Goal: Transaction & Acquisition: Purchase product/service

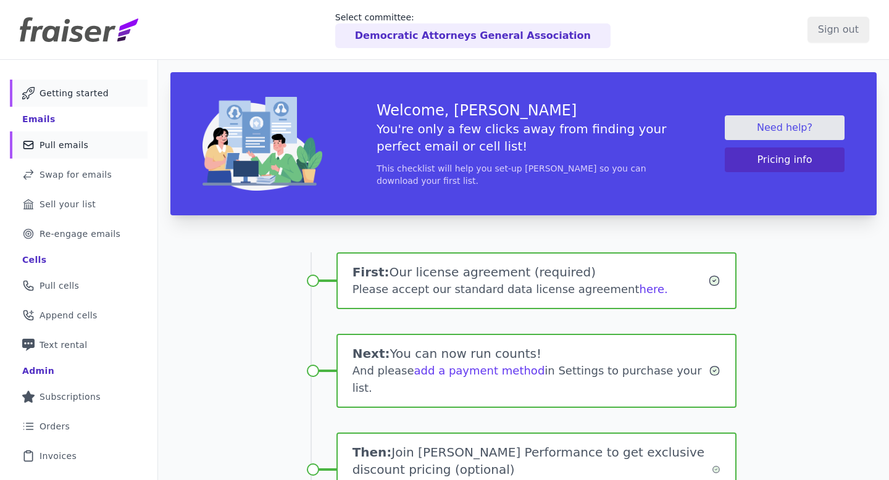
click at [86, 157] on link "Mail Icon Outline of a mail envelope Pull emails" at bounding box center [79, 145] width 138 height 27
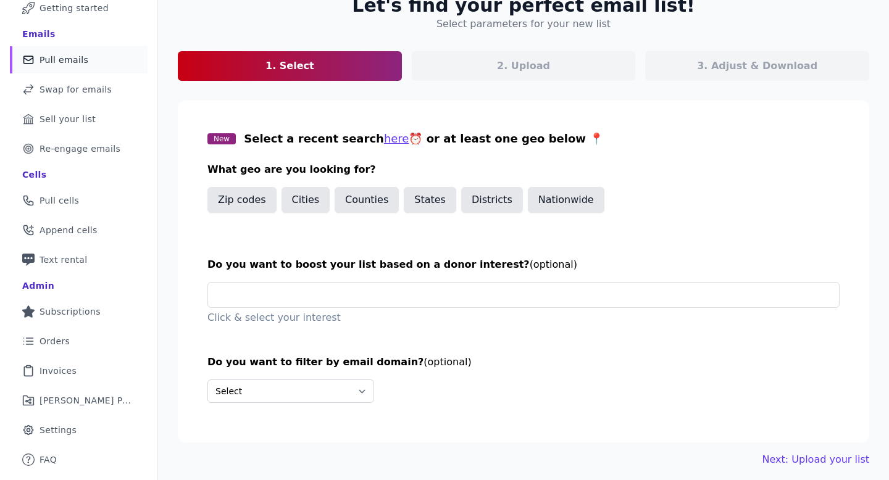
scroll to position [92, 0]
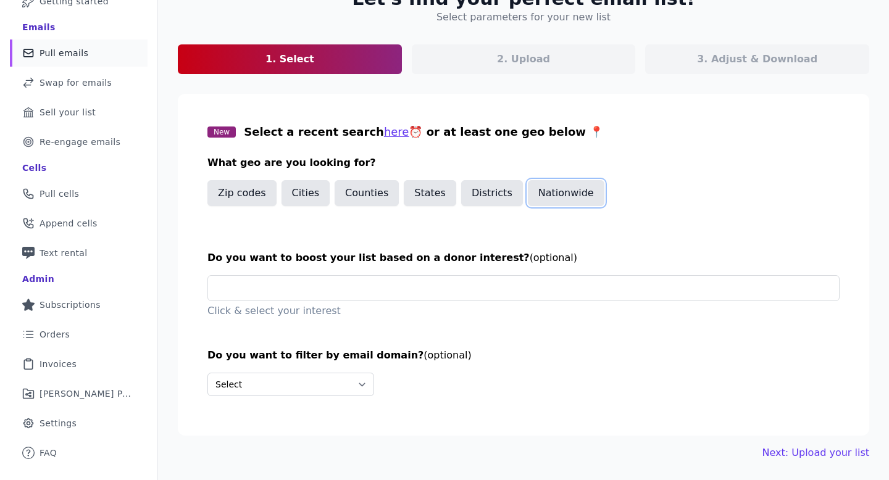
click at [554, 201] on button "Nationwide" at bounding box center [566, 193] width 77 height 26
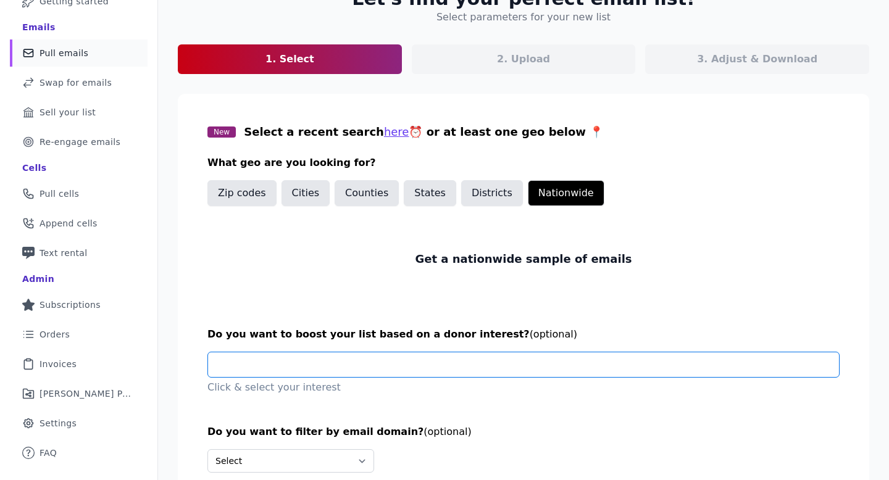
click at [400, 363] on input "text" at bounding box center [528, 365] width 621 height 25
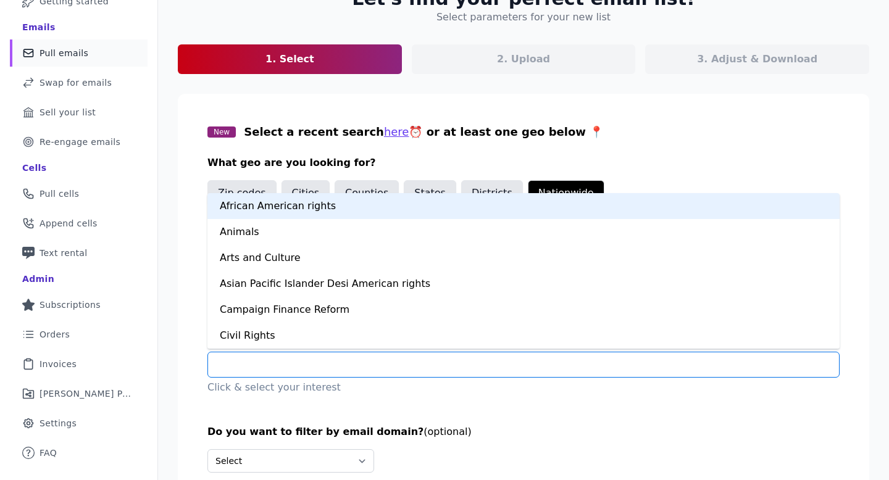
type input "*"
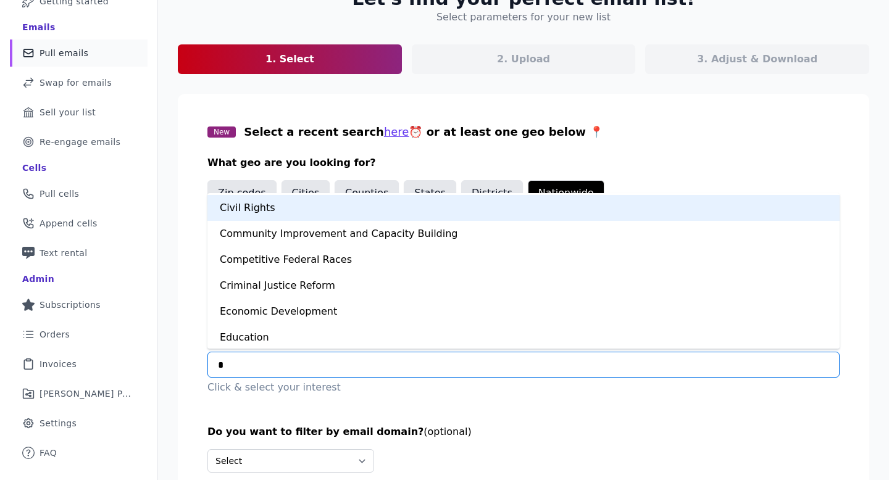
scroll to position [101, 0]
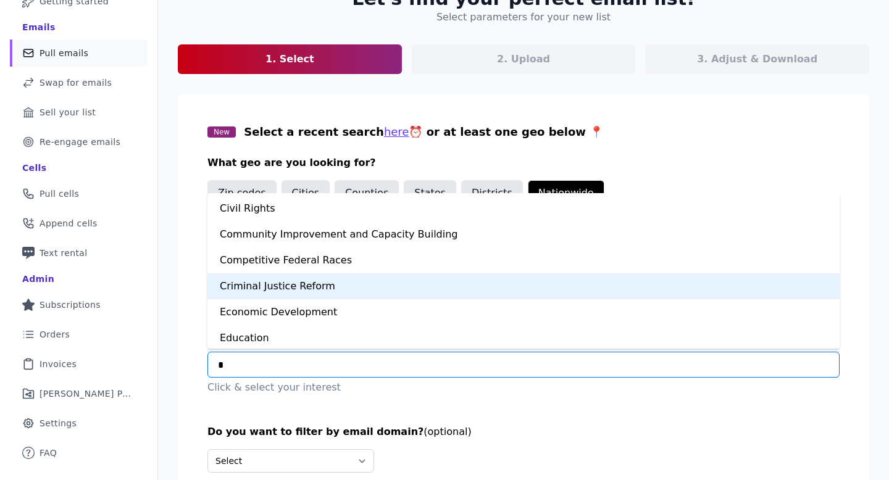
click at [371, 288] on div "Criminal Justice Reform" at bounding box center [523, 287] width 632 height 26
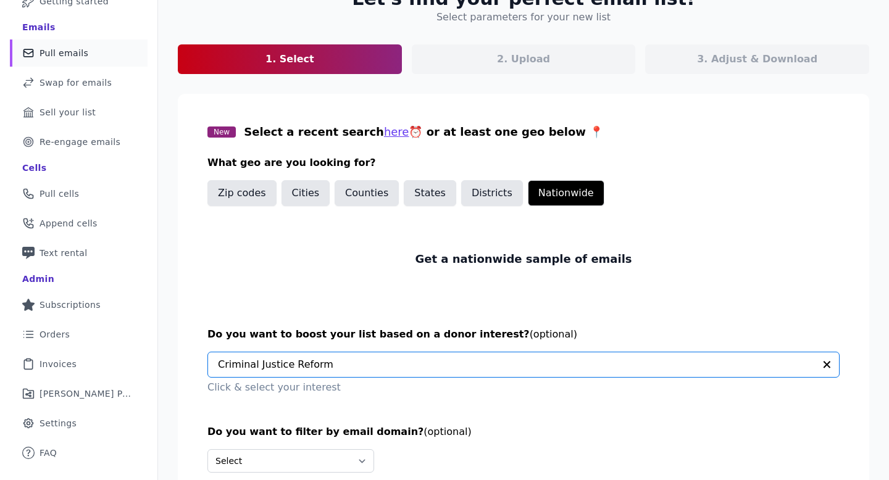
scroll to position [169, 0]
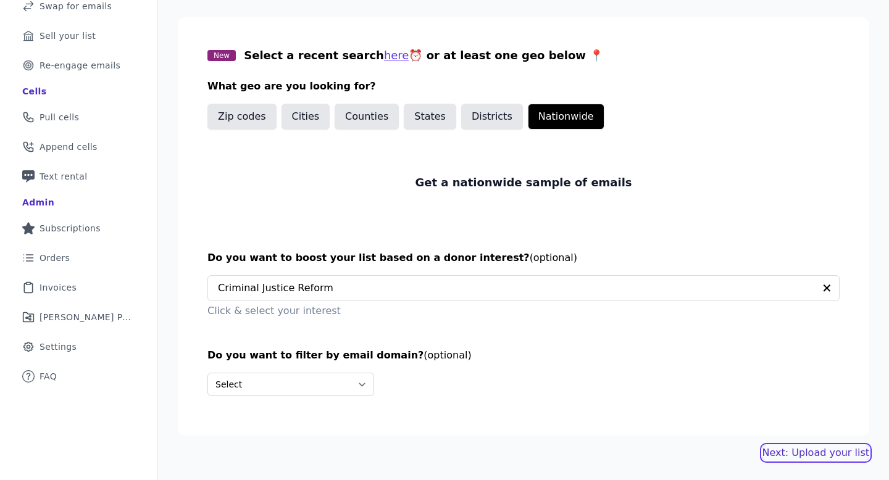
click at [776, 450] on link "Next: Upload your list" at bounding box center [816, 453] width 107 height 15
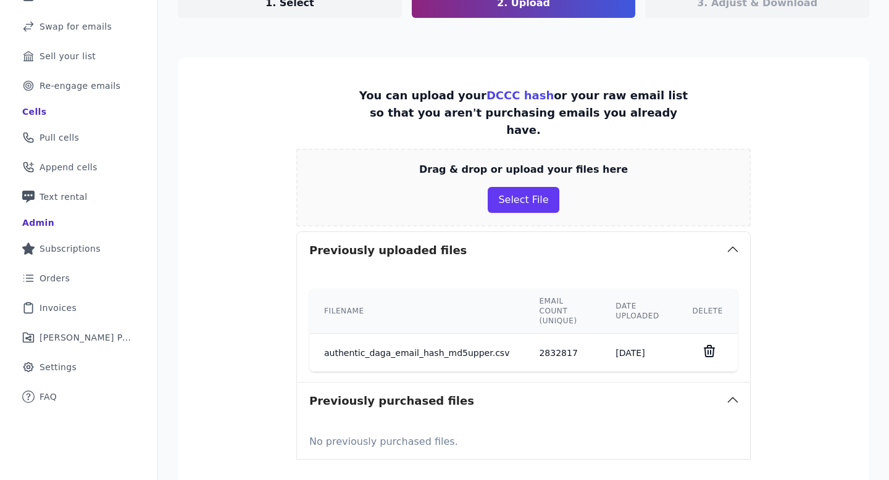
scroll to position [244, 0]
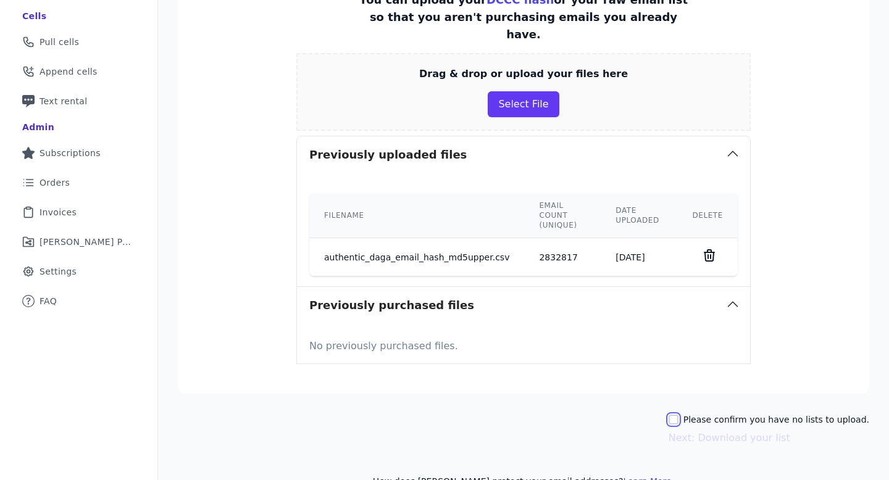
click at [679, 415] on input "Please confirm you have no lists to upload." at bounding box center [674, 420] width 10 height 10
checkbox input "true"
click at [695, 431] on button "Next: Download your list" at bounding box center [730, 438] width 122 height 15
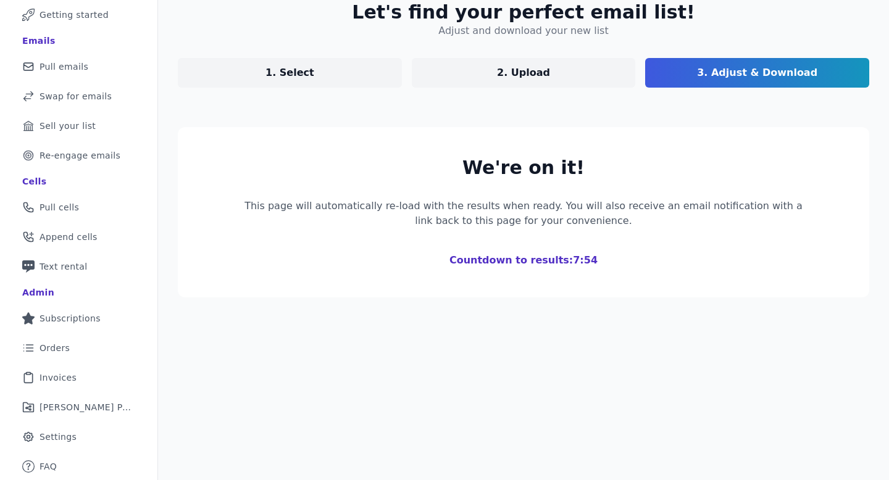
scroll to position [244, 0]
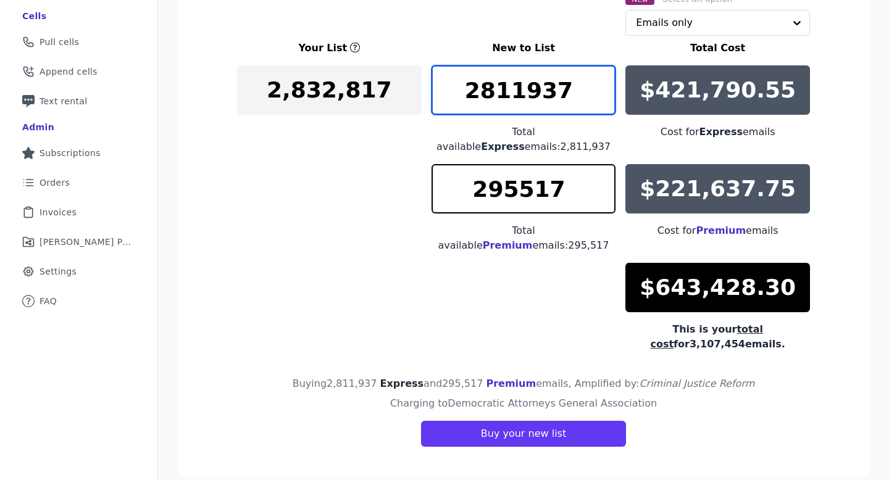
drag, startPoint x: 511, startPoint y: 85, endPoint x: 455, endPoint y: 85, distance: 56.2
click at [455, 85] on input "2811937" at bounding box center [524, 89] width 185 height 49
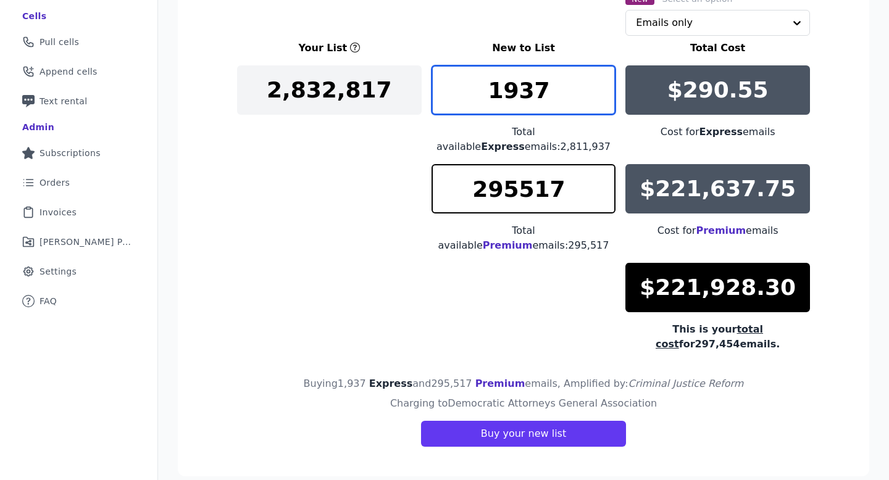
type input "1937"
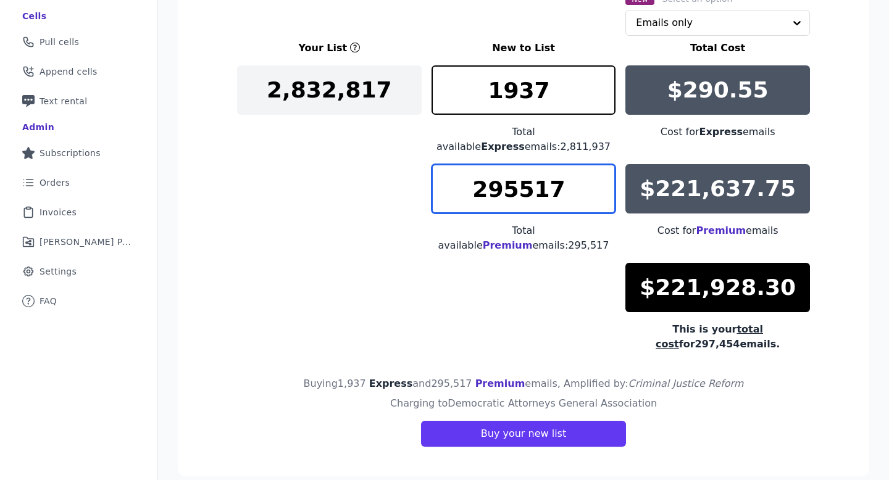
drag, startPoint x: 521, startPoint y: 181, endPoint x: 458, endPoint y: 182, distance: 63.6
click at [458, 182] on input "295517" at bounding box center [524, 188] width 185 height 49
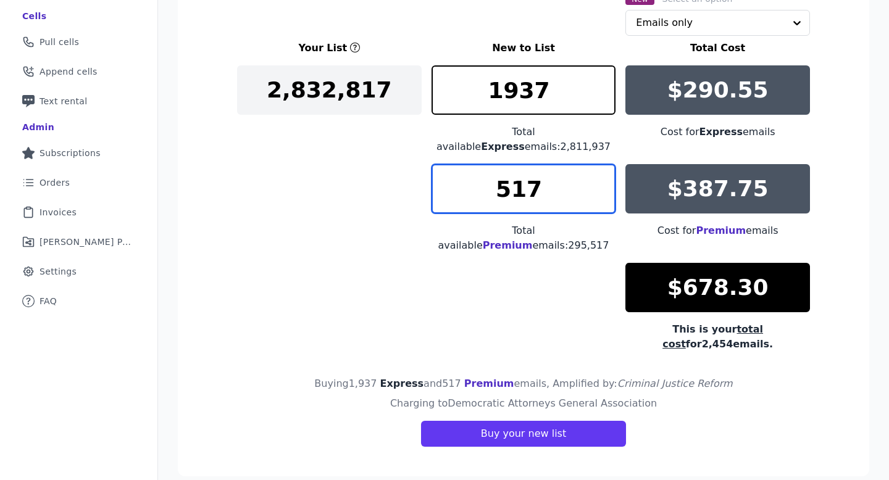
drag, startPoint x: 521, startPoint y: 191, endPoint x: 501, endPoint y: 189, distance: 19.2
click at [501, 189] on input "517" at bounding box center [524, 188] width 185 height 49
type input "1227"
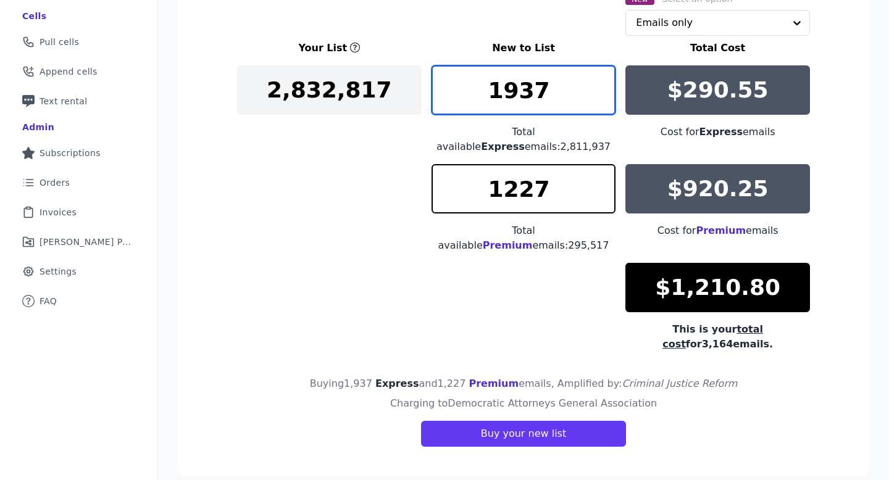
drag, startPoint x: 508, startPoint y: 94, endPoint x: 494, endPoint y: 93, distance: 14.2
click at [494, 93] on input "1937" at bounding box center [524, 89] width 185 height 49
drag, startPoint x: 509, startPoint y: 93, endPoint x: 488, endPoint y: 93, distance: 21.6
click at [488, 93] on input "5937" at bounding box center [524, 89] width 185 height 49
drag, startPoint x: 509, startPoint y: 93, endPoint x: 493, endPoint y: 93, distance: 16.1
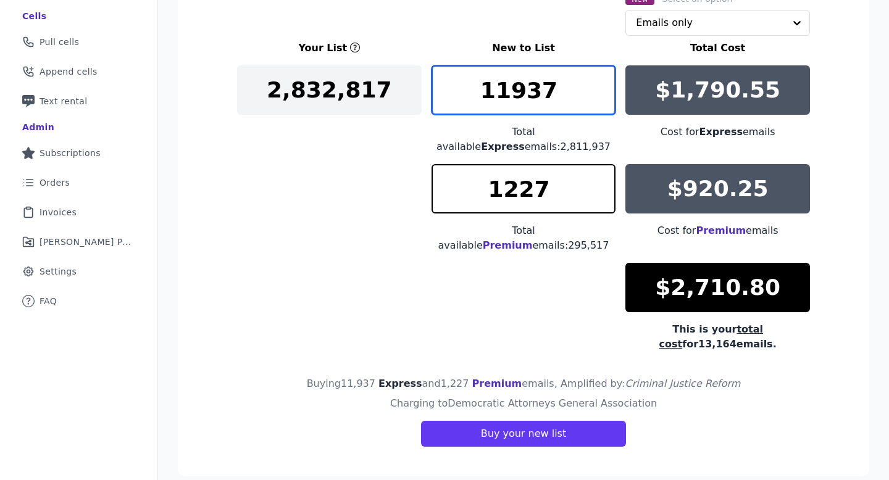
click at [493, 93] on input "11937" at bounding box center [524, 89] width 185 height 49
type input "19961"
click at [606, 87] on input "19961" at bounding box center [524, 89] width 185 height 49
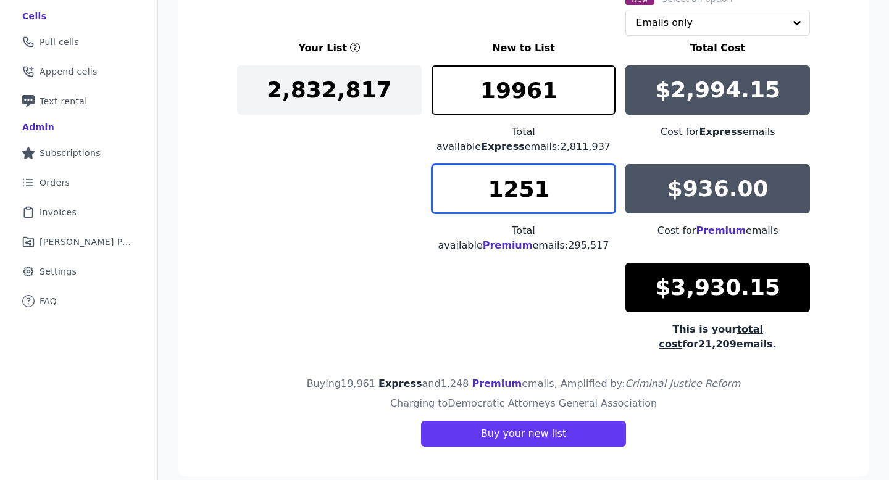
type input "1251"
click at [606, 183] on input "1251" at bounding box center [524, 188] width 185 height 49
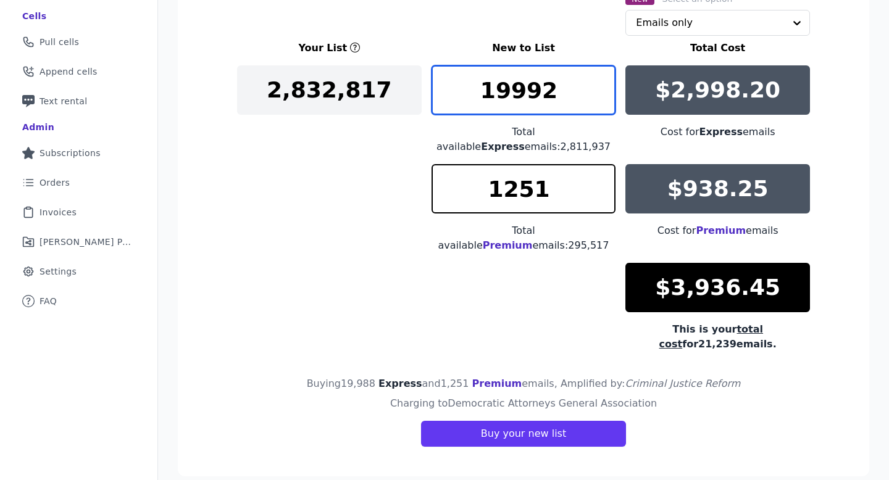
click at [604, 83] on input "19992" at bounding box center [524, 89] width 185 height 49
drag, startPoint x: 561, startPoint y: 92, endPoint x: 468, endPoint y: 90, distance: 92.6
click at [467, 91] on input "19992" at bounding box center [524, 89] width 185 height 49
type input "20700"
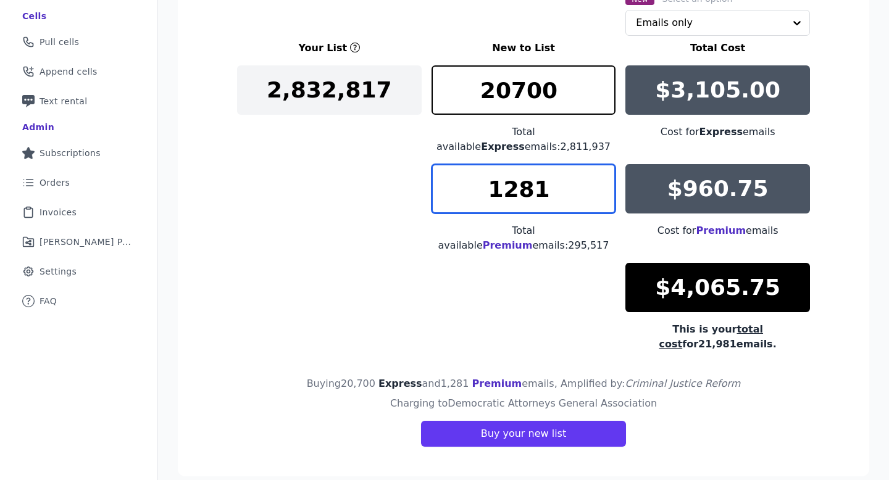
click at [604, 187] on input "1281" at bounding box center [524, 188] width 185 height 49
click at [604, 187] on input "1314" at bounding box center [524, 188] width 185 height 49
click at [604, 187] on input "1315" at bounding box center [524, 188] width 185 height 49
type input "1316"
click at [604, 187] on input "1316" at bounding box center [524, 188] width 185 height 49
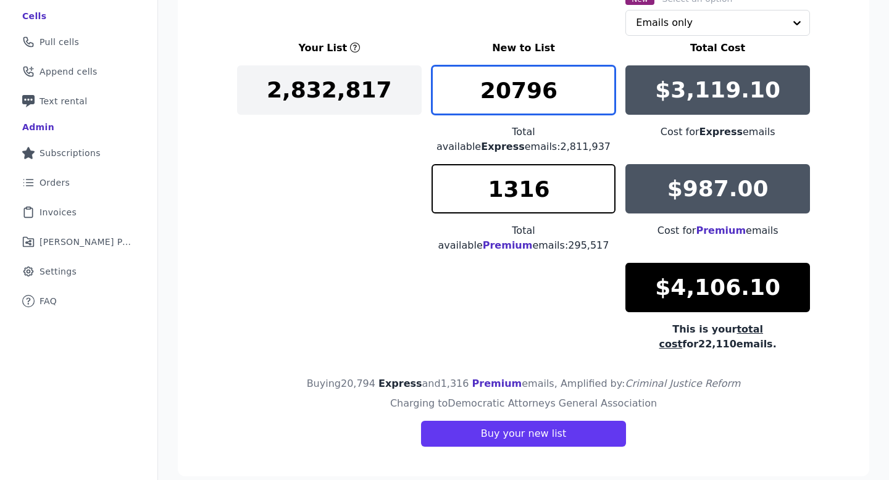
type input "20796"
click at [603, 86] on input "20796" at bounding box center [524, 89] width 185 height 49
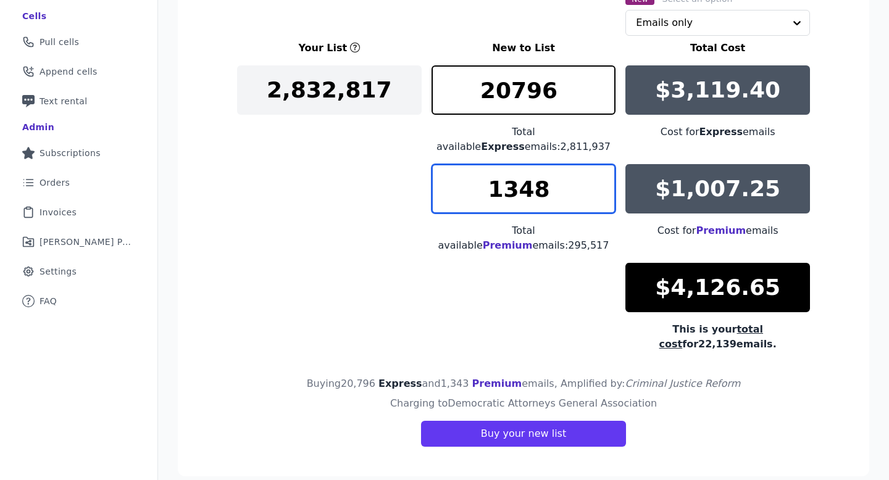
click at [603, 185] on input "1348" at bounding box center [524, 188] width 185 height 49
click at [603, 185] on input "1349" at bounding box center [524, 188] width 185 height 49
click at [603, 185] on input "1350" at bounding box center [524, 188] width 185 height 49
click at [603, 185] on input "1367" at bounding box center [524, 188] width 185 height 49
click at [603, 185] on input "1377" at bounding box center [524, 188] width 185 height 49
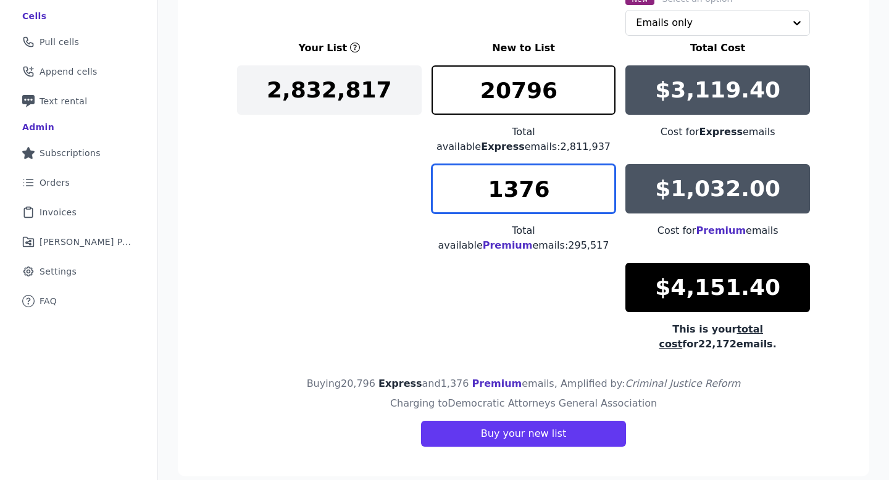
click at [602, 192] on input "1376" at bounding box center [524, 188] width 185 height 49
type input "1375"
click at [602, 192] on input "1375" at bounding box center [524, 188] width 185 height 49
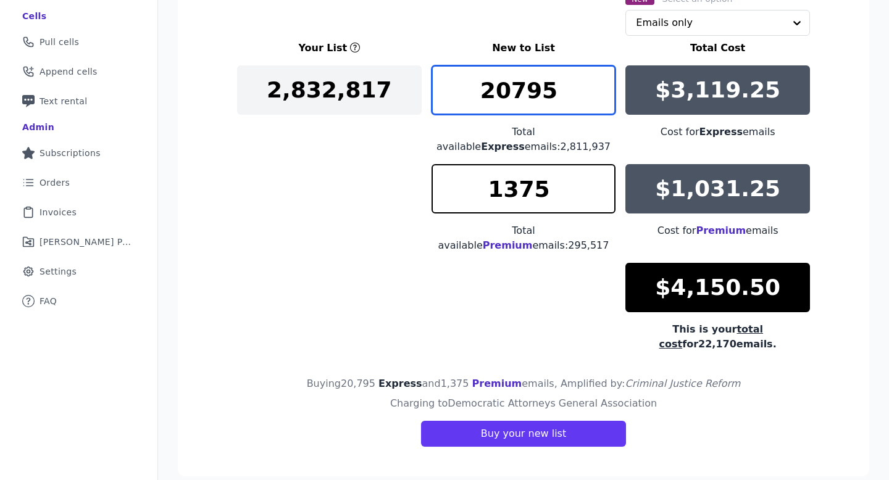
click at [608, 101] on input "20795" at bounding box center [524, 89] width 185 height 49
click at [608, 101] on input "20794" at bounding box center [524, 89] width 185 height 49
click at [608, 101] on input "20793" at bounding box center [524, 89] width 185 height 49
click at [608, 101] on input "20792" at bounding box center [524, 89] width 185 height 49
type input "20791"
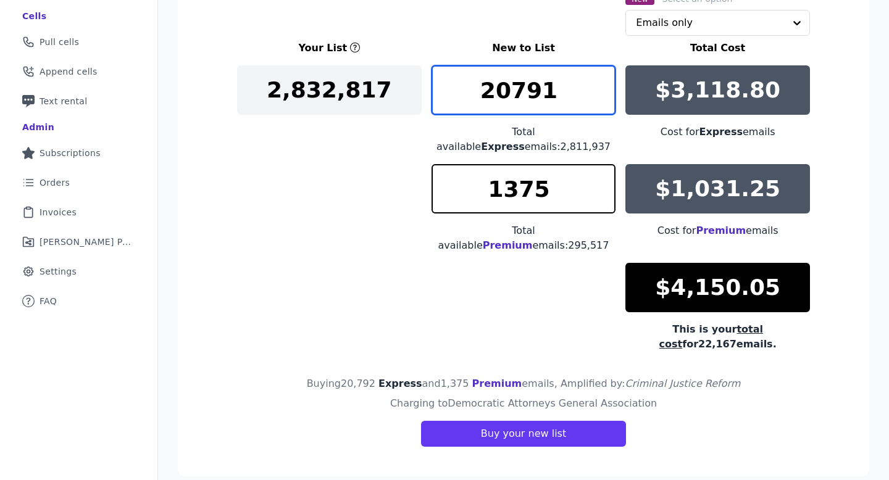
click at [608, 101] on input "20791" at bounding box center [524, 89] width 185 height 49
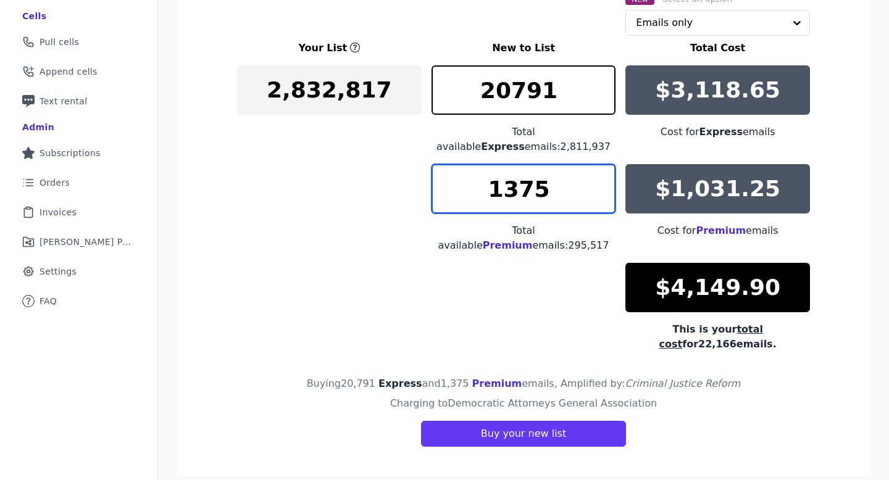
drag, startPoint x: 516, startPoint y: 193, endPoint x: 492, endPoint y: 193, distance: 24.1
click at [492, 193] on input "1375" at bounding box center [524, 188] width 185 height 49
type input "2275"
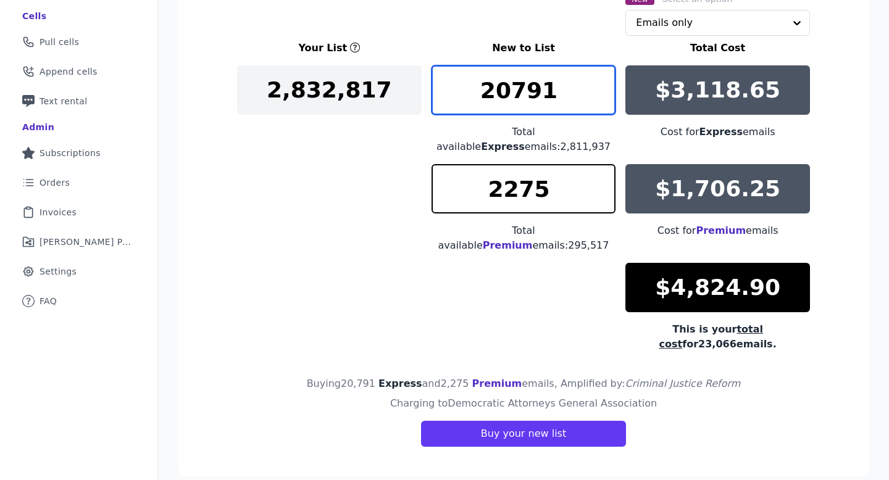
drag, startPoint x: 514, startPoint y: 94, endPoint x: 487, endPoint y: 94, distance: 27.8
click at [487, 94] on input "20791" at bounding box center [524, 89] width 185 height 49
click at [605, 82] on input "15822" at bounding box center [524, 89] width 185 height 49
click at [605, 83] on input "15844" at bounding box center [524, 89] width 185 height 49
click at [605, 83] on input "15885" at bounding box center [524, 89] width 185 height 49
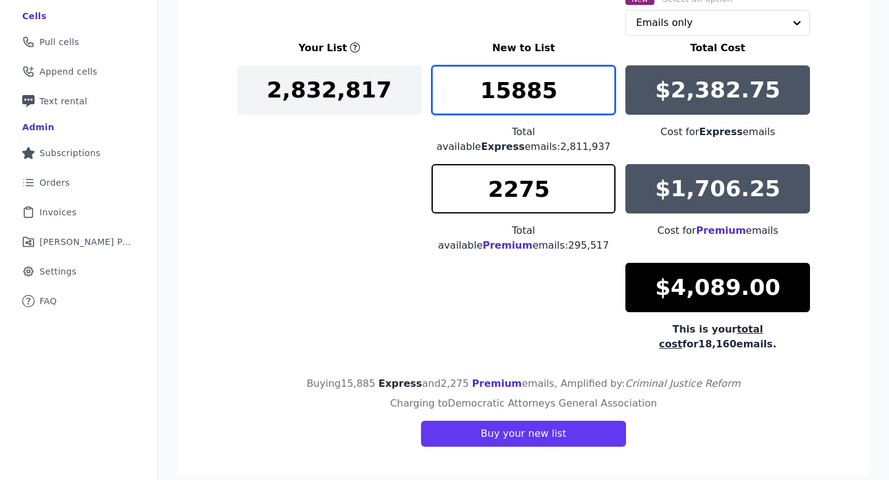
drag, startPoint x: 578, startPoint y: 86, endPoint x: 495, endPoint y: 88, distance: 83.4
click at [495, 88] on input "15885" at bounding box center [524, 89] width 185 height 49
type input "16152"
click at [605, 86] on input "16152" at bounding box center [524, 89] width 185 height 49
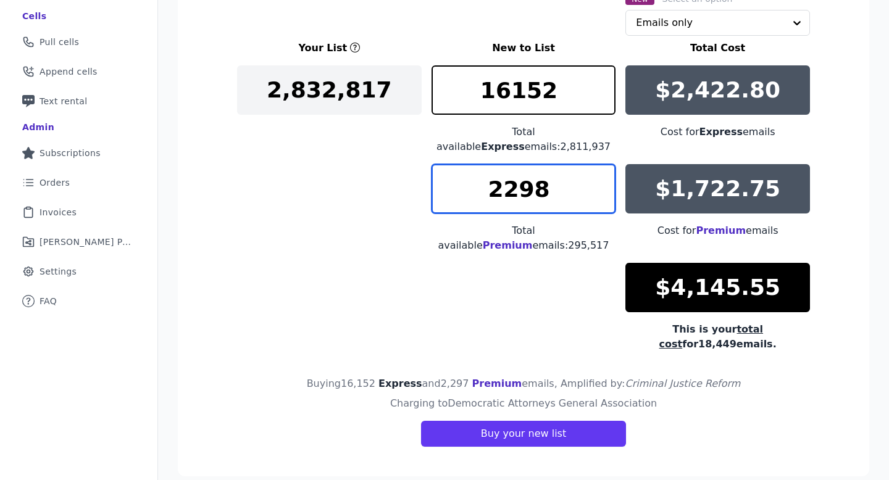
type input "2298"
click at [604, 178] on input "2298" at bounding box center [524, 188] width 185 height 49
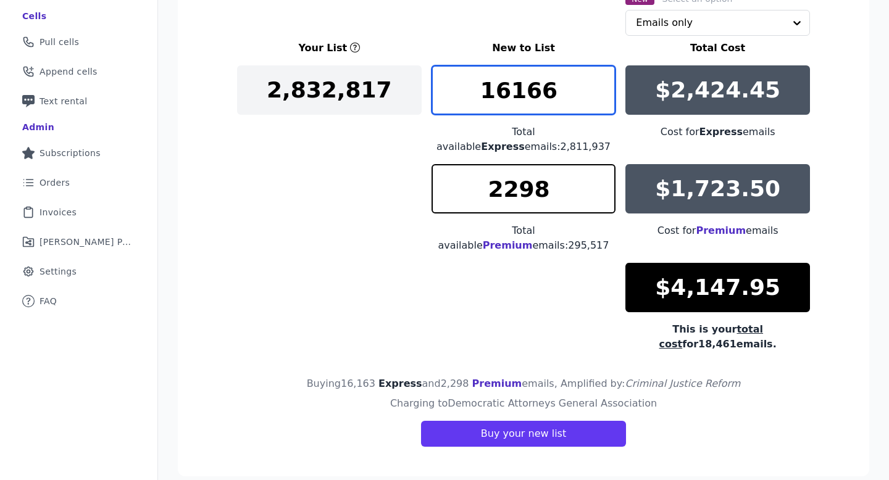
click at [606, 78] on input "16166" at bounding box center [524, 89] width 185 height 49
click at [606, 78] on input "16167" at bounding box center [524, 89] width 185 height 49
click at [606, 78] on input "16168" at bounding box center [524, 89] width 185 height 49
click at [606, 78] on input "16169" at bounding box center [524, 89] width 185 height 49
click at [606, 78] on input "16170" at bounding box center [524, 89] width 185 height 49
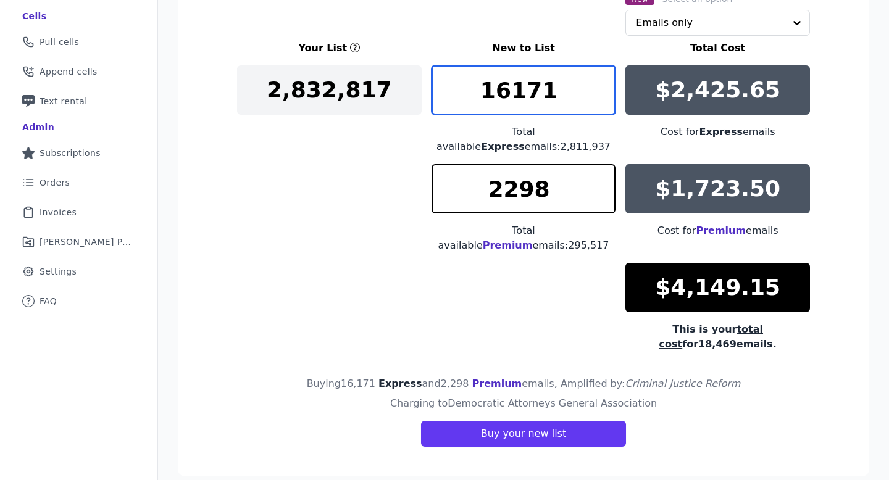
click at [606, 78] on input "16171" at bounding box center [524, 89] width 185 height 49
click at [606, 78] on input "16178" at bounding box center [524, 89] width 185 height 49
click at [603, 94] on input "16177" at bounding box center [524, 89] width 185 height 49
click at [603, 94] on input "16176" at bounding box center [524, 89] width 185 height 49
drag, startPoint x: 568, startPoint y: 90, endPoint x: 495, endPoint y: 88, distance: 72.9
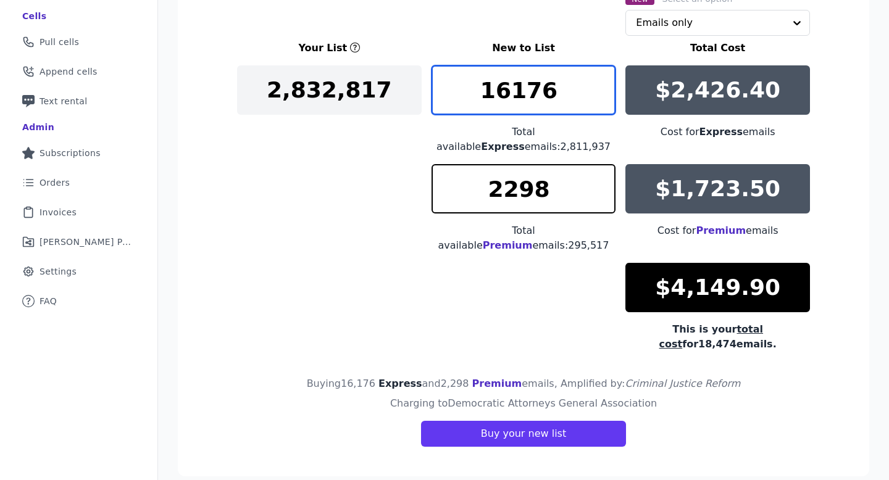
click at [495, 89] on input "16176" at bounding box center [524, 89] width 185 height 49
type input "12000"
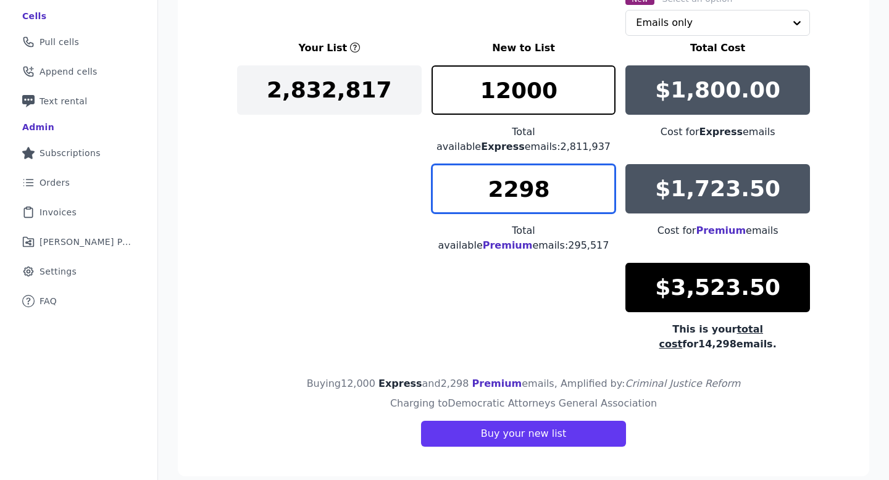
drag, startPoint x: 558, startPoint y: 174, endPoint x: 540, endPoint y: 174, distance: 17.3
click at [540, 174] on input "2298" at bounding box center [524, 188] width 185 height 49
drag, startPoint x: 565, startPoint y: 181, endPoint x: 503, endPoint y: 185, distance: 61.9
click at [503, 185] on input "2298" at bounding box center [524, 188] width 185 height 49
type input "2"
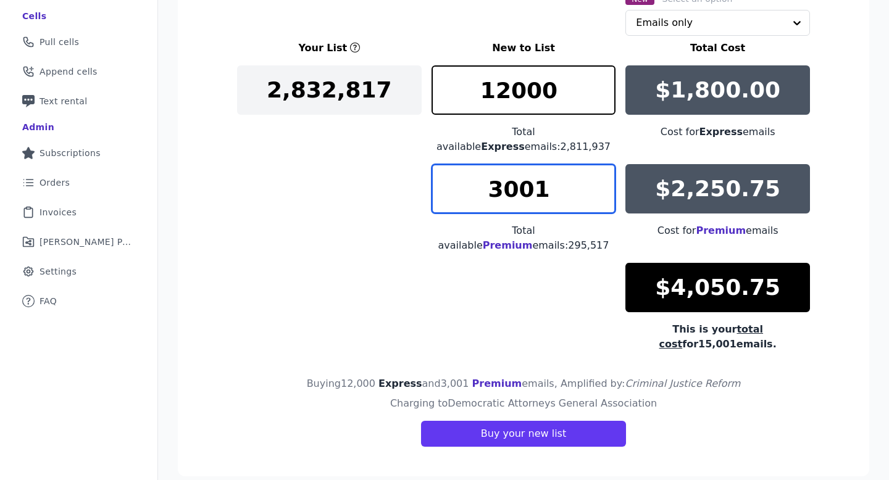
click at [605, 179] on input "3001" at bounding box center [524, 188] width 185 height 49
type input "3000"
click at [606, 199] on input "3000" at bounding box center [524, 188] width 185 height 49
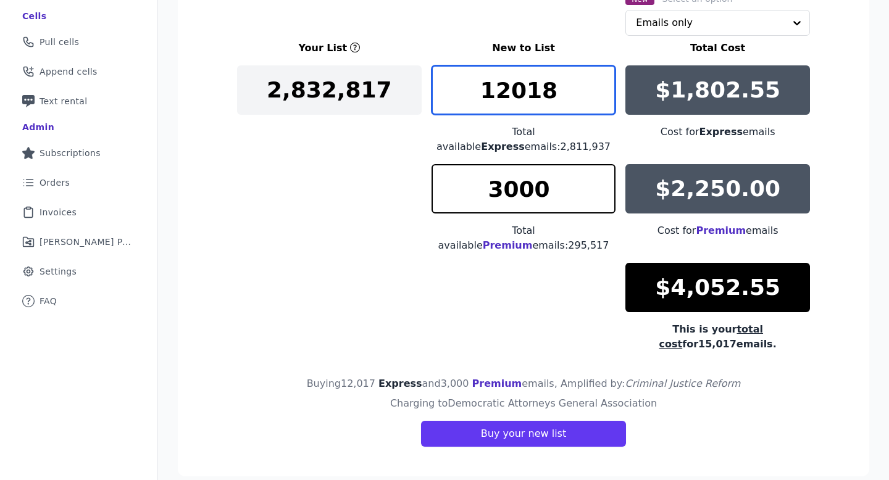
click at [602, 85] on input "12018" at bounding box center [524, 89] width 185 height 49
drag, startPoint x: 559, startPoint y: 93, endPoint x: 507, endPoint y: 93, distance: 52.5
click at [507, 93] on input "12018" at bounding box center [524, 89] width 185 height 49
type input "12400"
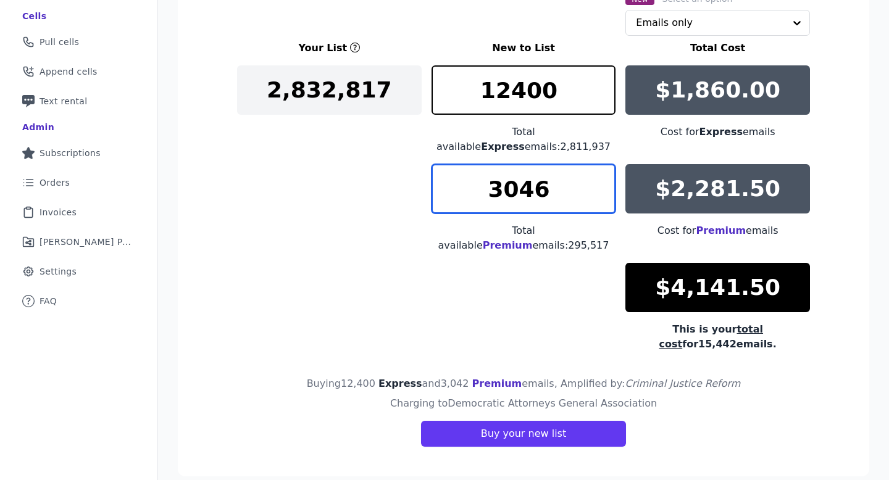
click at [608, 182] on input "3046" at bounding box center [524, 188] width 185 height 49
click at [608, 182] on input "3047" at bounding box center [524, 188] width 185 height 49
click at [608, 182] on input "3056" at bounding box center [524, 188] width 185 height 49
click at [607, 191] on input "3055" at bounding box center [524, 188] width 185 height 49
type input "3054"
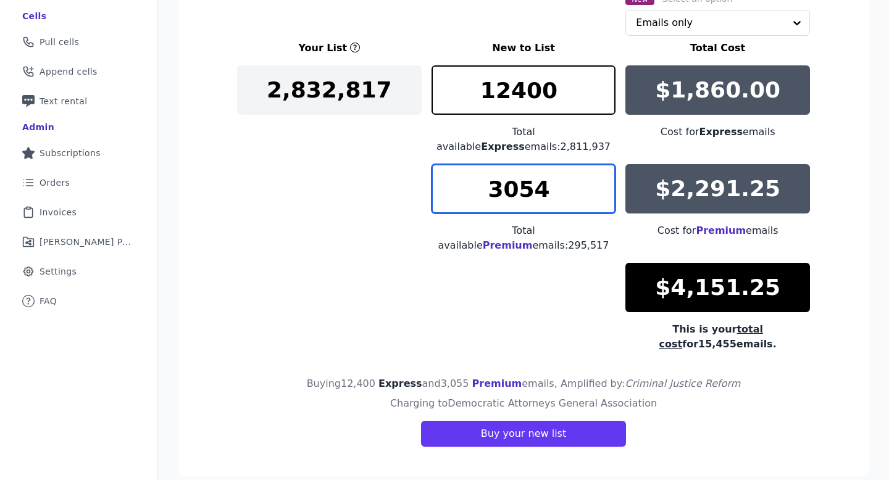
click at [607, 191] on input "3054" at bounding box center [524, 188] width 185 height 49
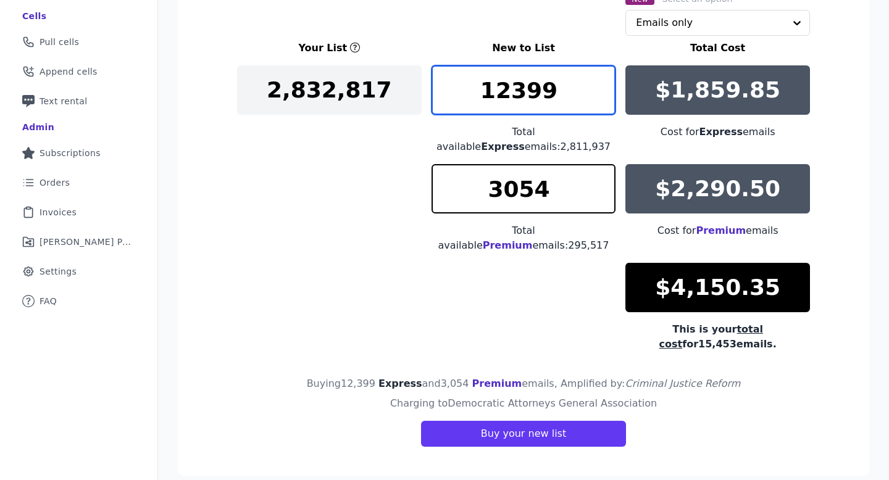
click at [605, 97] on input "12399" at bounding box center [524, 89] width 185 height 49
click at [605, 97] on input "12398" at bounding box center [524, 89] width 185 height 49
click at [605, 97] on input "12397" at bounding box center [524, 89] width 185 height 49
click at [605, 97] on input "12396" at bounding box center [524, 89] width 185 height 49
drag, startPoint x: 509, startPoint y: 92, endPoint x: 479, endPoint y: 91, distance: 30.3
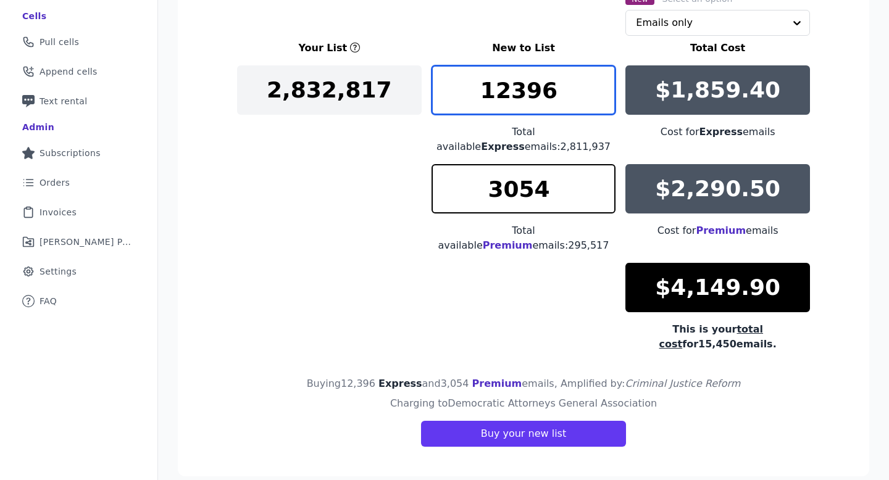
click at [479, 91] on input "12396" at bounding box center [524, 89] width 185 height 49
type input "9396"
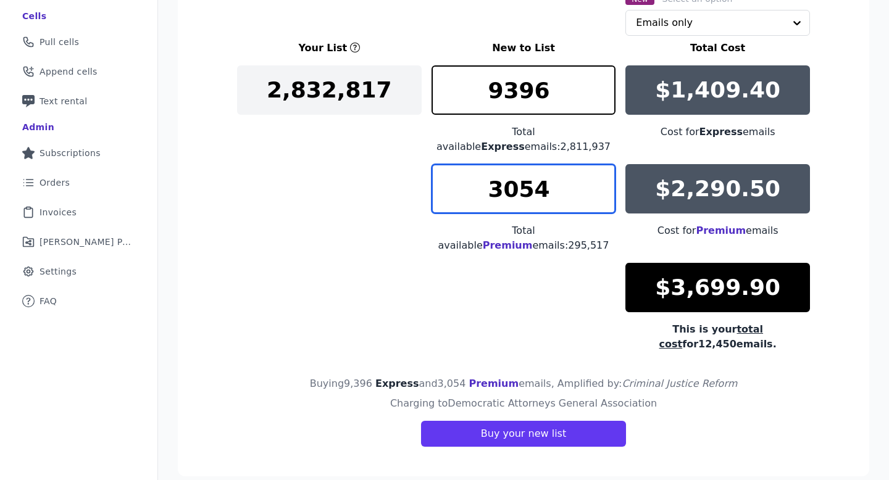
drag, startPoint x: 569, startPoint y: 185, endPoint x: 509, endPoint y: 186, distance: 59.9
click at [509, 186] on input "3054" at bounding box center [524, 188] width 185 height 49
click at [606, 196] on input "3691" at bounding box center [524, 188] width 185 height 49
click at [606, 196] on input "3690" at bounding box center [524, 188] width 185 height 49
click at [606, 196] on input "3661" at bounding box center [524, 188] width 185 height 49
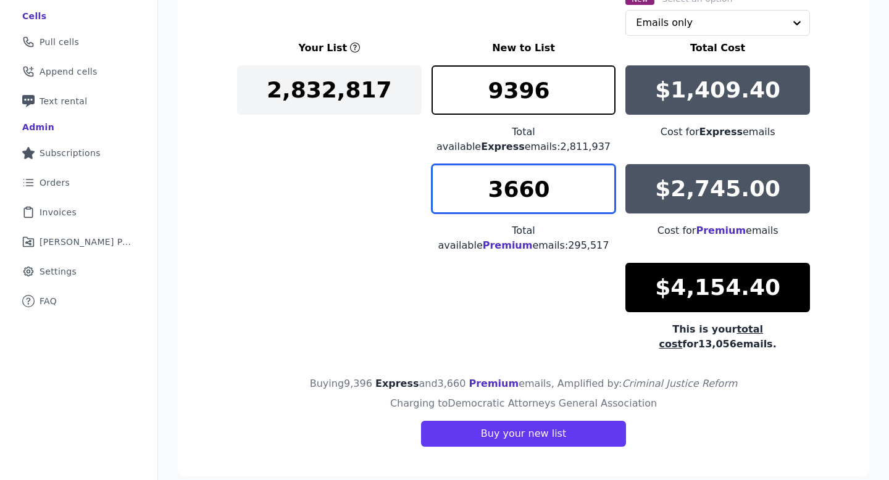
click at [606, 196] on input "3660" at bounding box center [524, 188] width 185 height 49
click at [606, 196] on input "3659" at bounding box center [524, 188] width 185 height 49
click at [606, 196] on input "3658" at bounding box center [524, 188] width 185 height 49
click at [606, 196] on input "3657" at bounding box center [524, 188] width 185 height 49
click at [606, 196] on input "3656" at bounding box center [524, 188] width 185 height 49
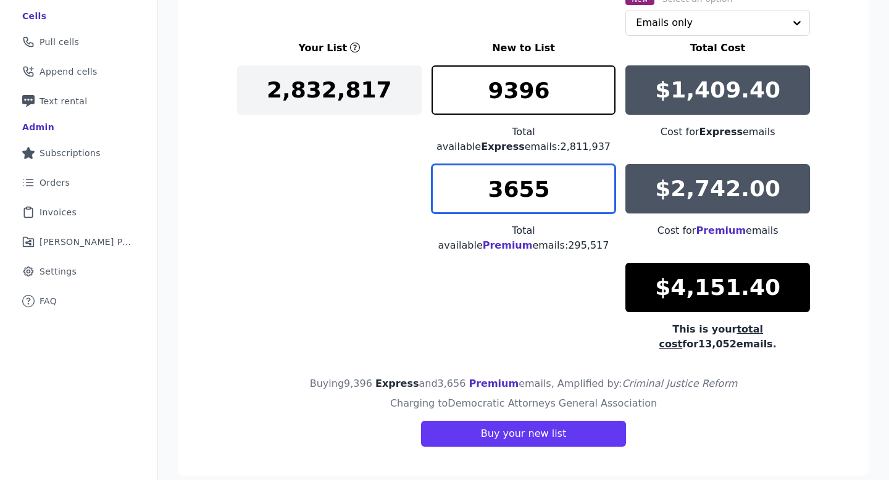
click at [606, 196] on input "3655" at bounding box center [524, 188] width 185 height 49
type input "3654"
click at [606, 196] on input "3654" at bounding box center [524, 188] width 185 height 49
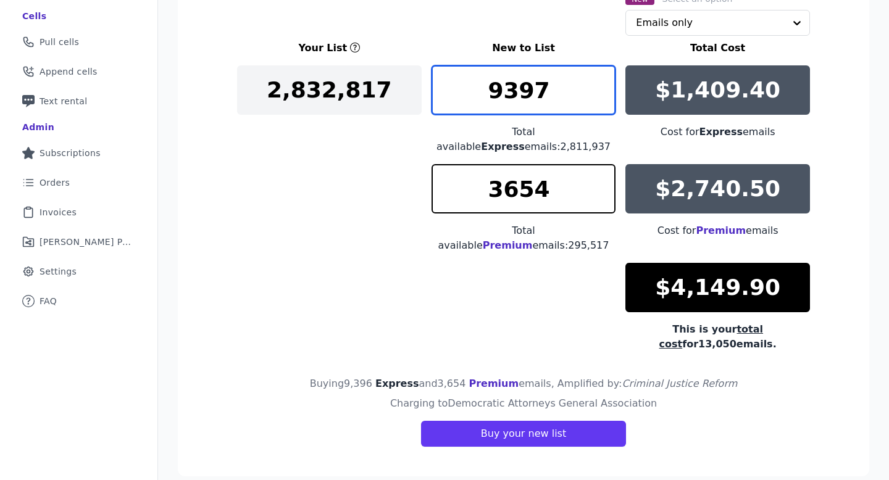
type input "9397"
click at [605, 85] on input "9397" at bounding box center [524, 89] width 185 height 49
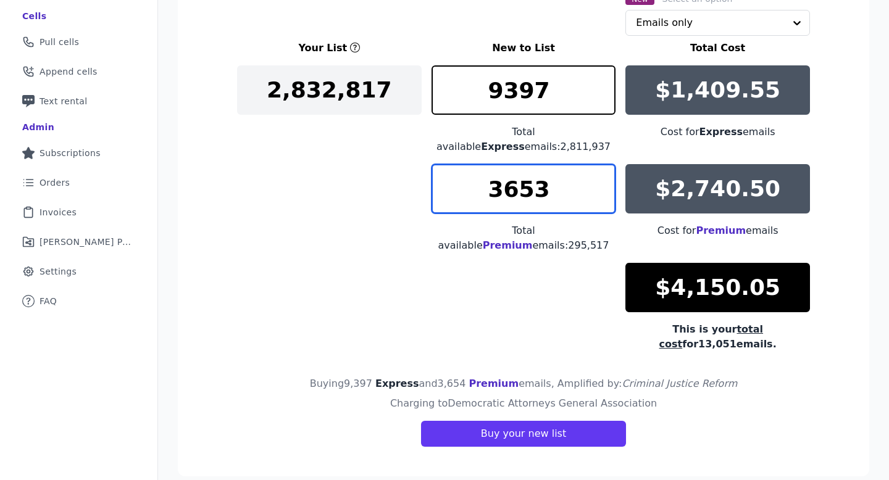
type input "3653"
click at [608, 195] on input "3653" at bounding box center [524, 188] width 185 height 49
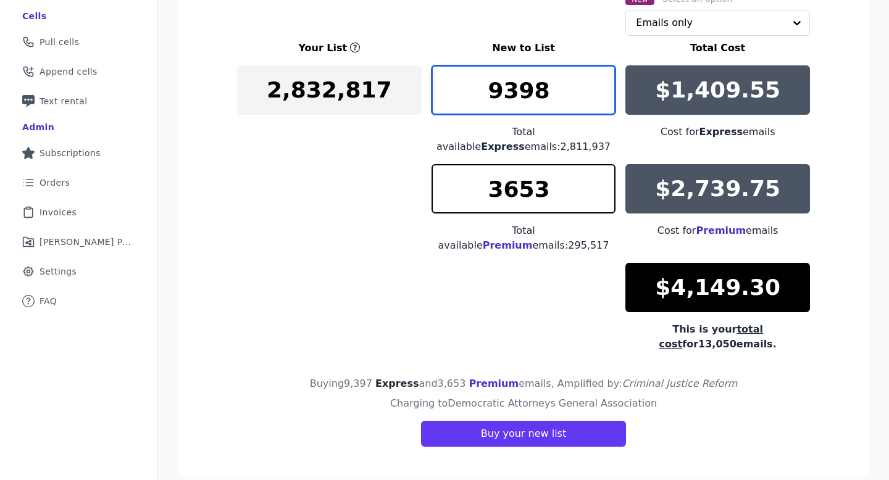
click at [604, 85] on input "9398" at bounding box center [524, 89] width 185 height 49
click at [604, 85] on input "9399" at bounding box center [524, 89] width 185 height 49
click at [604, 85] on input "9400" at bounding box center [524, 89] width 185 height 49
click at [604, 85] on input "9401" at bounding box center [524, 89] width 185 height 49
click at [604, 85] on input "9402" at bounding box center [524, 89] width 185 height 49
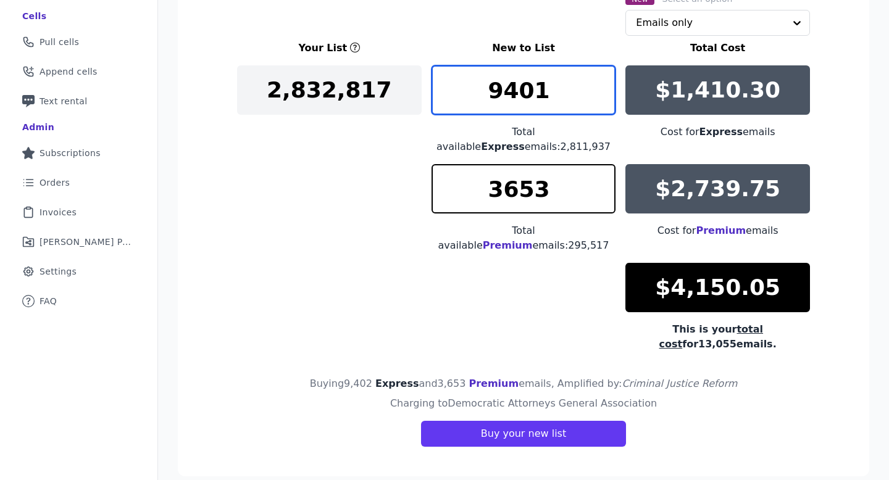
click at [603, 101] on input "9401" at bounding box center [524, 89] width 185 height 49
drag, startPoint x: 572, startPoint y: 95, endPoint x: 490, endPoint y: 94, distance: 82.8
click at [490, 94] on input "9401" at bounding box center [524, 89] width 185 height 49
drag, startPoint x: 553, startPoint y: 97, endPoint x: 509, endPoint y: 96, distance: 43.2
click at [509, 96] on input "8900" at bounding box center [524, 89] width 185 height 49
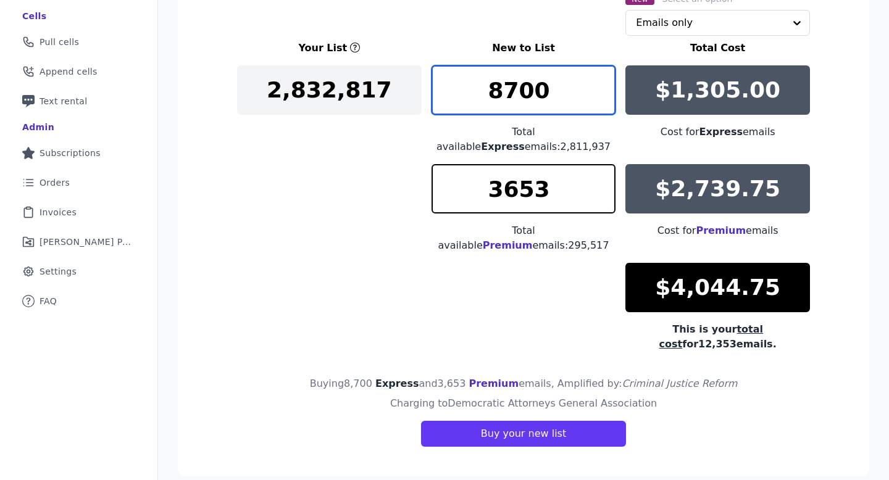
type input "8700"
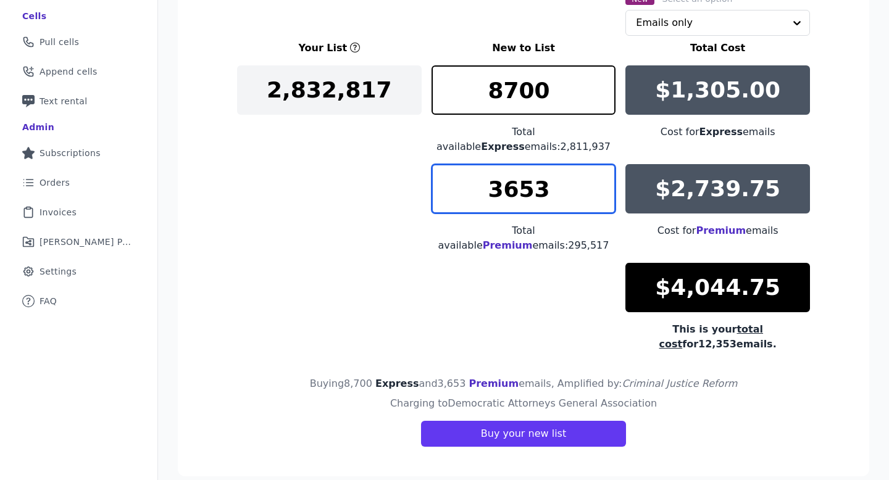
drag, startPoint x: 550, startPoint y: 187, endPoint x: 508, endPoint y: 187, distance: 42.0
click at [508, 187] on input "3653" at bounding box center [524, 188] width 185 height 49
type input "3793"
click at [605, 195] on input "3793" at bounding box center [524, 188] width 185 height 49
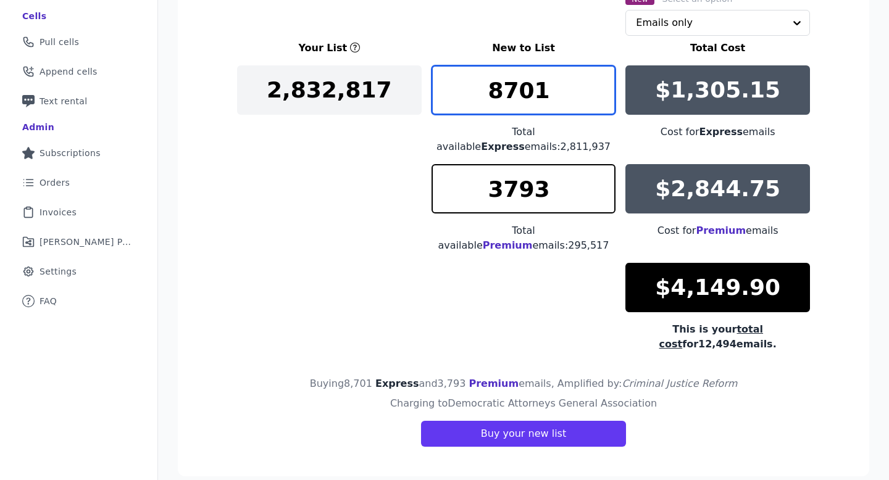
click at [604, 85] on input "8701" at bounding box center [524, 89] width 185 height 49
type input "8702"
click at [603, 85] on input "8702" at bounding box center [524, 89] width 185 height 49
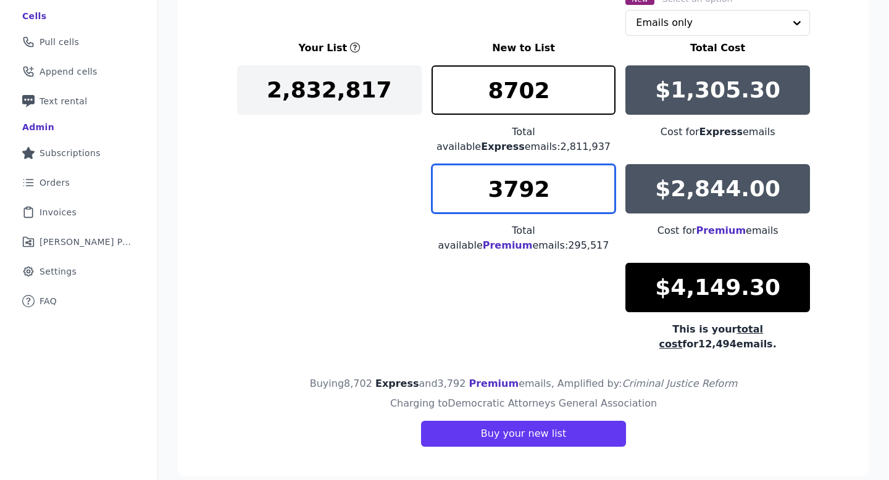
type input "3792"
click at [607, 193] on input "3792" at bounding box center [524, 188] width 185 height 49
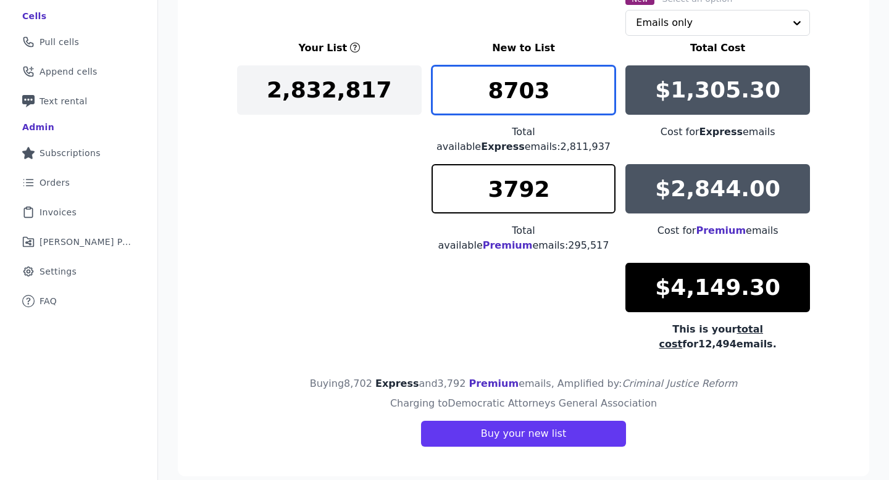
click at [603, 83] on input "8703" at bounding box center [524, 89] width 185 height 49
click at [603, 83] on input "8704" at bounding box center [524, 89] width 185 height 49
click at [603, 83] on input "8705" at bounding box center [524, 89] width 185 height 49
click at [603, 83] on input "8706" at bounding box center [524, 89] width 185 height 49
type input "8707"
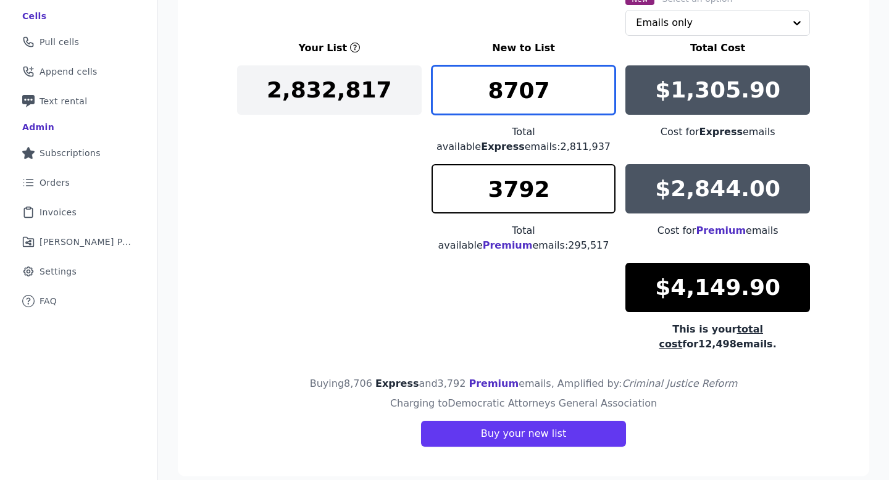
click at [603, 83] on input "8707" at bounding box center [524, 89] width 185 height 49
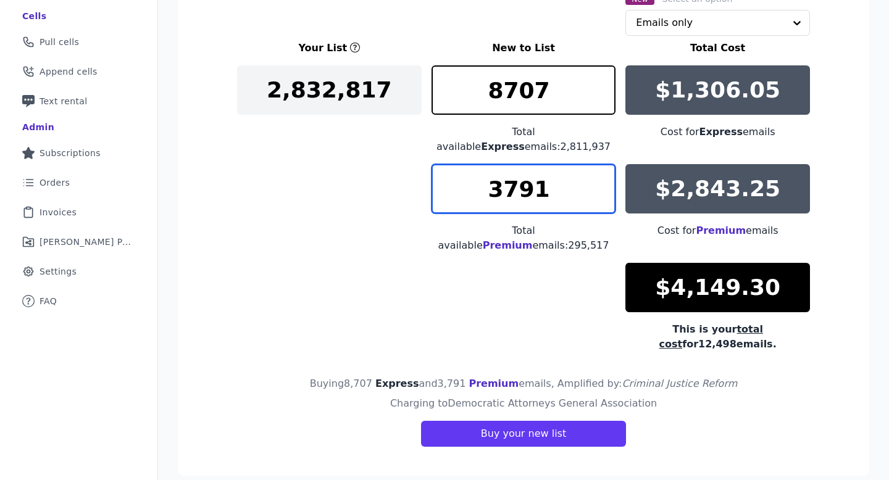
type input "3791"
click at [603, 198] on input "3791" at bounding box center [524, 188] width 185 height 49
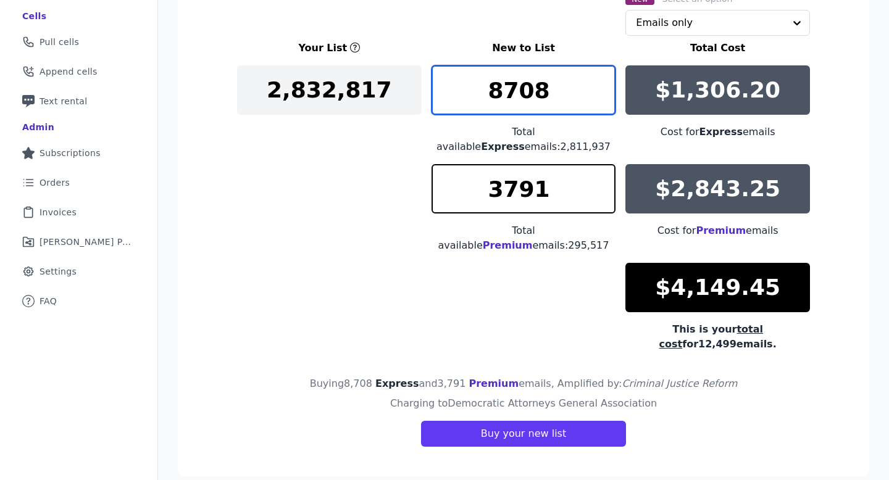
click at [605, 88] on input "8708" at bounding box center [524, 89] width 185 height 49
click at [605, 88] on input "8709" at bounding box center [524, 89] width 185 height 49
click at [605, 88] on input "8710" at bounding box center [524, 89] width 185 height 49
click at [605, 88] on input "8711" at bounding box center [524, 89] width 185 height 49
click at [605, 88] on input "8712" at bounding box center [524, 89] width 185 height 49
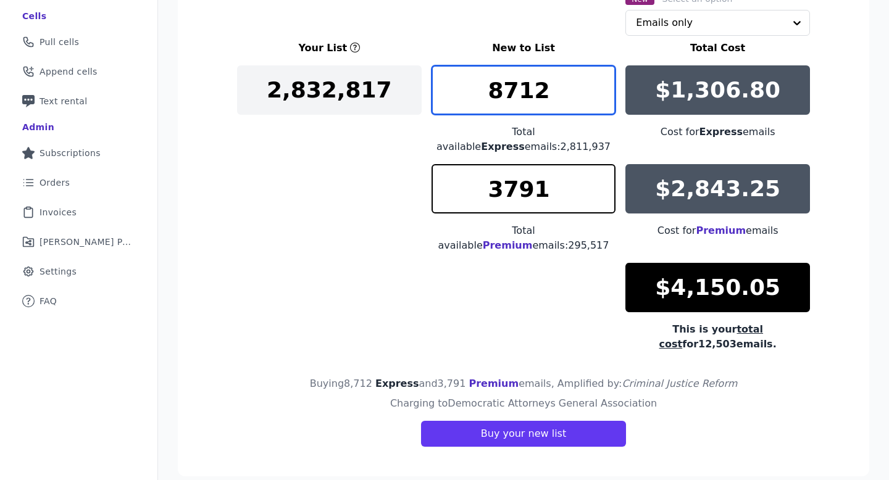
click at [605, 104] on input "8712" at bounding box center [524, 89] width 185 height 49
click at [605, 99] on input "8711" at bounding box center [524, 89] width 185 height 49
drag, startPoint x: 554, startPoint y: 101, endPoint x: 512, endPoint y: 96, distance: 42.3
click at [512, 96] on input "8711" at bounding box center [524, 89] width 185 height 49
type input "8500"
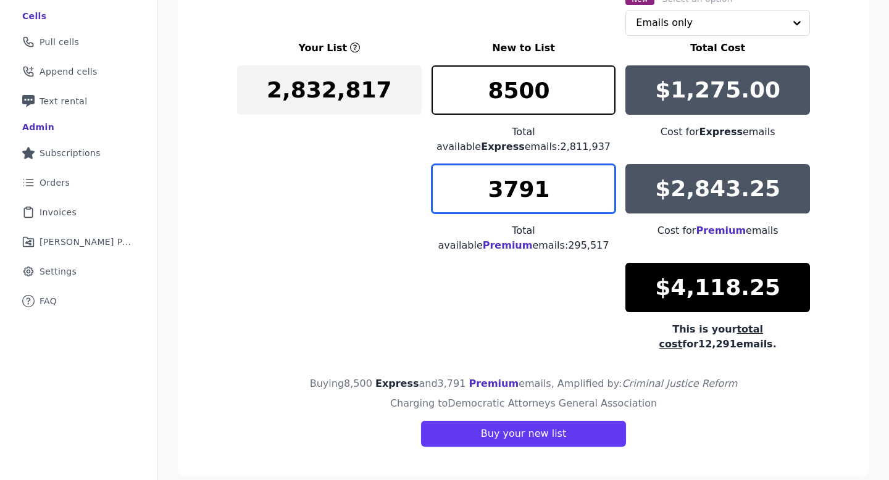
drag, startPoint x: 558, startPoint y: 193, endPoint x: 508, endPoint y: 189, distance: 49.5
click at [508, 190] on input "3791" at bounding box center [524, 188] width 185 height 49
click at [611, 201] on input "3900" at bounding box center [524, 188] width 185 height 49
click at [604, 196] on input "3840" at bounding box center [524, 188] width 185 height 49
click at [604, 196] on input "3839" at bounding box center [524, 188] width 185 height 49
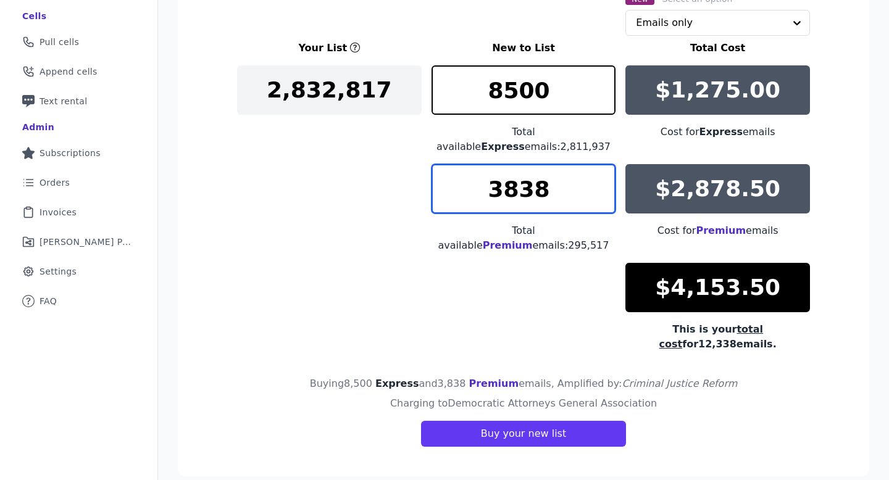
click at [604, 196] on input "3838" at bounding box center [524, 188] width 185 height 49
click at [604, 196] on input "3837" at bounding box center [524, 188] width 185 height 49
click at [604, 196] on input "3836" at bounding box center [524, 188] width 185 height 49
click at [604, 196] on input "3835" at bounding box center [524, 188] width 185 height 49
click at [604, 196] on input "3834" at bounding box center [524, 188] width 185 height 49
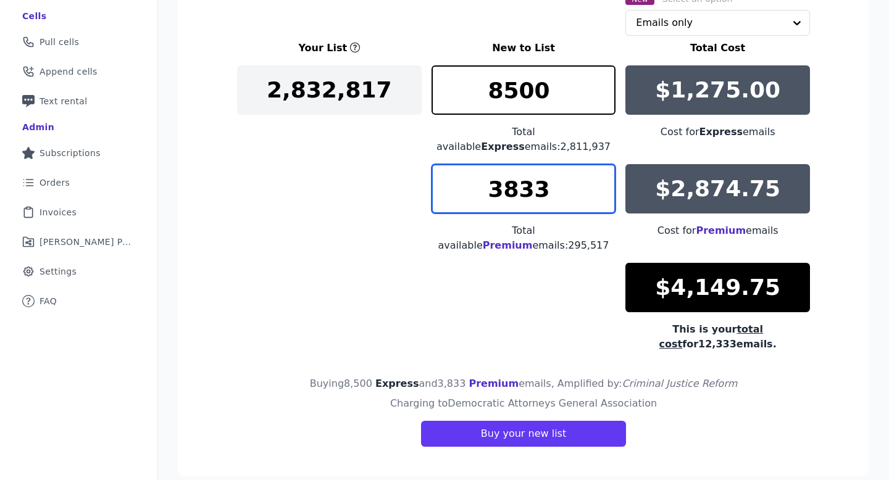
type input "3833"
click at [604, 196] on input "3833" at bounding box center [524, 188] width 185 height 49
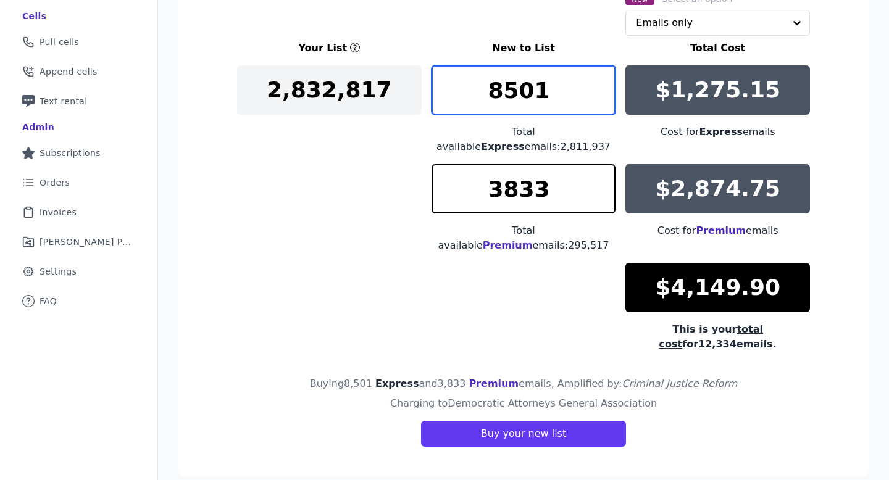
click at [603, 84] on input "8501" at bounding box center [524, 89] width 185 height 49
type input "8384"
click at [605, 95] on input "8384" at bounding box center [524, 89] width 185 height 49
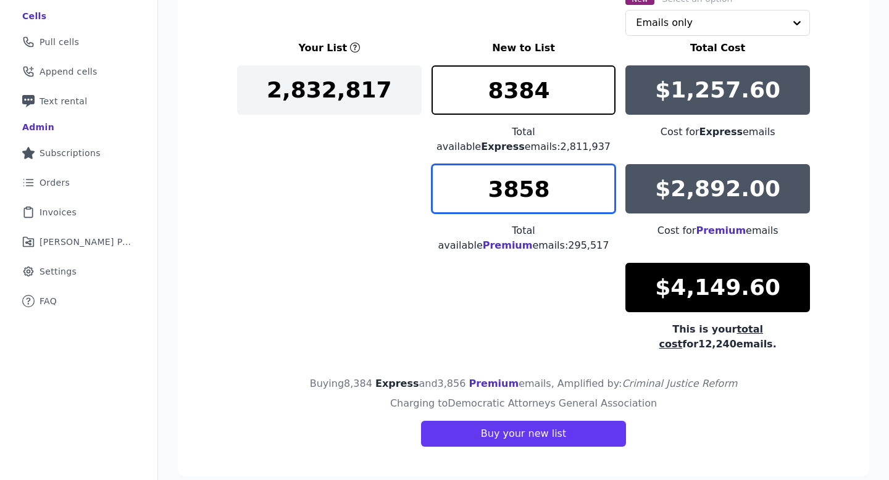
type input "3858"
click at [602, 182] on input "3858" at bounding box center [524, 188] width 185 height 49
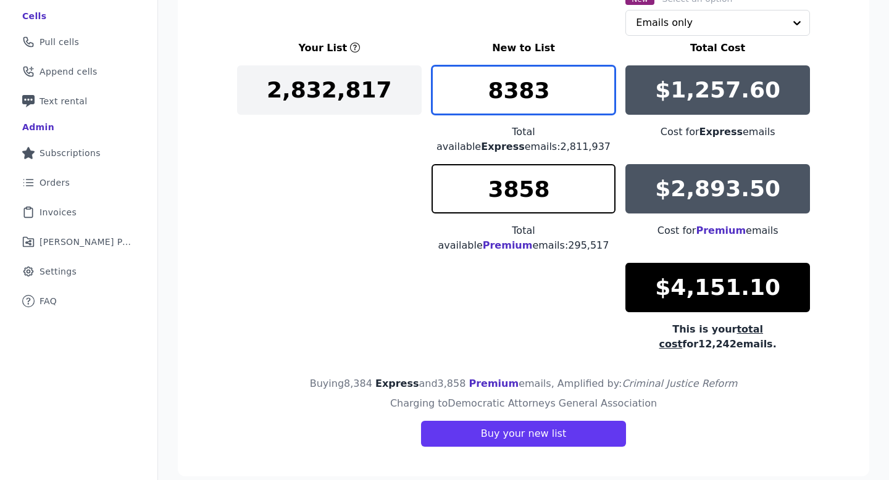
click at [605, 101] on input "8383" at bounding box center [524, 89] width 185 height 49
click at [605, 101] on input "8382" at bounding box center [524, 89] width 185 height 49
click at [605, 100] on input "8381" at bounding box center [524, 89] width 185 height 49
click at [605, 100] on input "8380" at bounding box center [524, 89] width 185 height 49
click at [605, 100] on input "8379" at bounding box center [524, 89] width 185 height 49
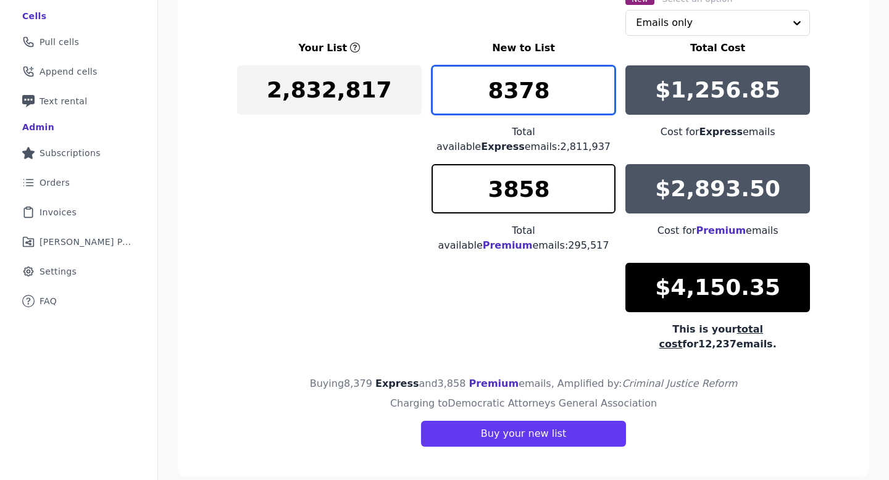
click at [605, 100] on input "8378" at bounding box center [524, 89] width 185 height 49
click at [605, 100] on input "8377" at bounding box center [524, 89] width 185 height 49
click at [605, 100] on input "8376" at bounding box center [524, 89] width 185 height 49
click at [605, 101] on input "8375" at bounding box center [524, 89] width 185 height 49
click at [605, 101] on input "8374" at bounding box center [524, 89] width 185 height 49
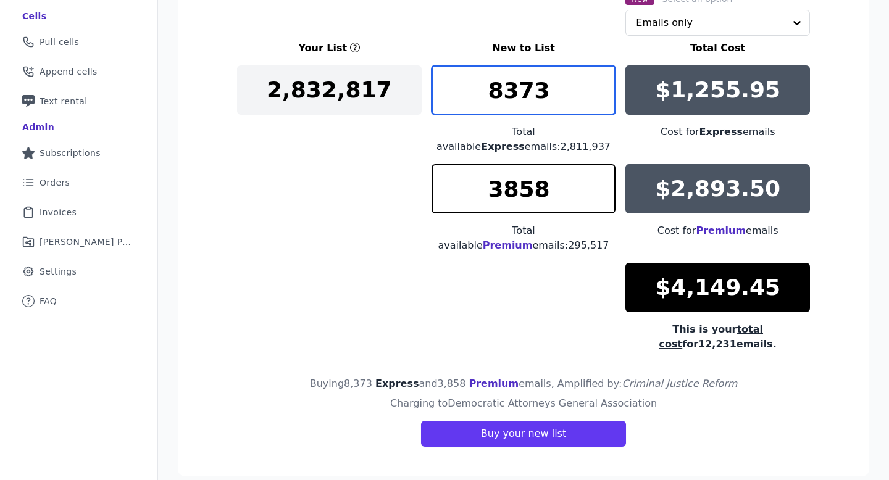
click at [605, 101] on input "8373" at bounding box center [524, 89] width 185 height 49
click at [605, 101] on input "8372" at bounding box center [524, 89] width 185 height 49
click at [605, 101] on input "8371" at bounding box center [524, 89] width 185 height 49
click at [605, 101] on input "8370" at bounding box center [524, 89] width 185 height 49
click at [605, 101] on input "8369" at bounding box center [524, 89] width 185 height 49
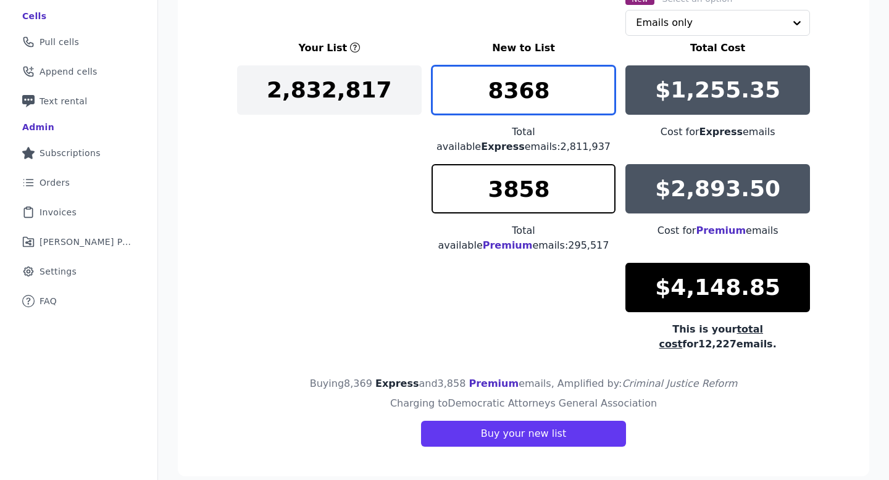
click at [605, 101] on input "8368" at bounding box center [524, 89] width 185 height 49
click at [605, 101] on input "8367" at bounding box center [524, 89] width 185 height 49
click at [605, 101] on input "8366" at bounding box center [524, 89] width 185 height 49
click at [605, 101] on input "8365" at bounding box center [524, 89] width 185 height 49
click at [605, 101] on input "8364" at bounding box center [524, 89] width 185 height 49
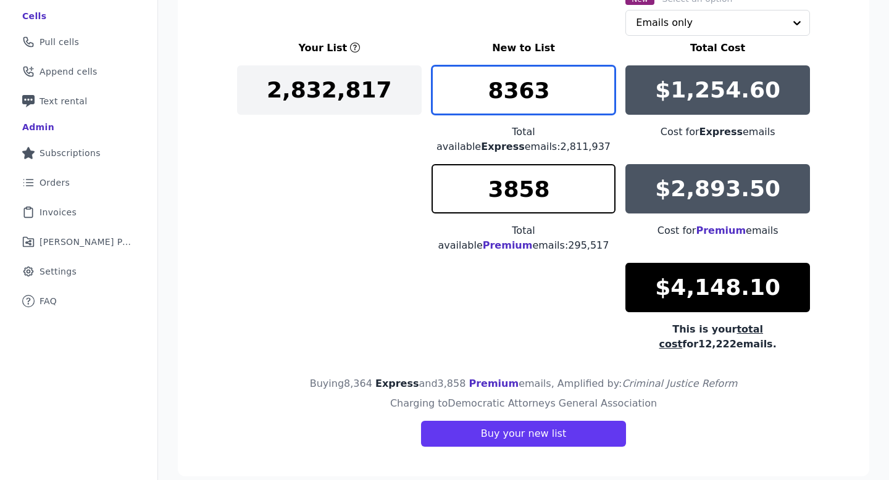
click at [605, 101] on input "8363" at bounding box center [524, 89] width 185 height 49
click at [605, 101] on input "8362" at bounding box center [524, 89] width 185 height 49
type input "8361"
click at [605, 101] on input "8361" at bounding box center [524, 89] width 185 height 49
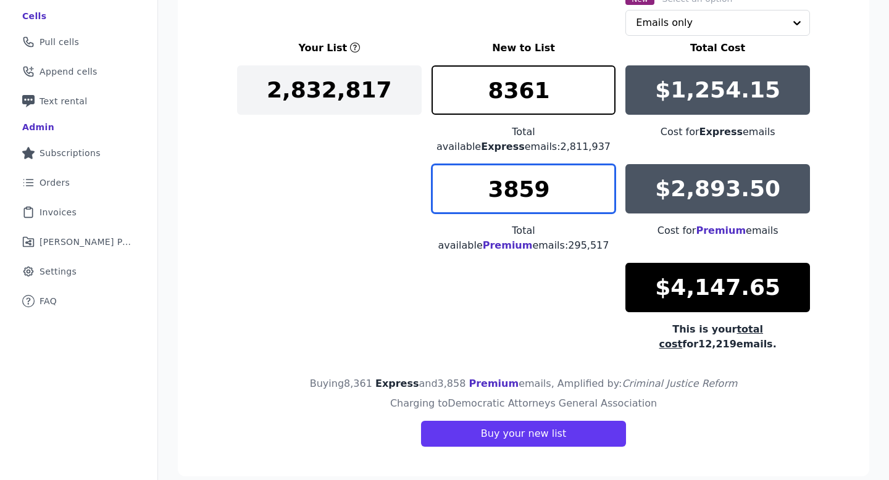
click at [604, 180] on input "3859" at bounding box center [524, 188] width 185 height 49
click at [604, 180] on input "3860" at bounding box center [524, 188] width 185 height 49
click at [604, 180] on input "3861" at bounding box center [524, 188] width 185 height 49
click at [604, 180] on input "3862" at bounding box center [524, 188] width 185 height 49
click at [604, 180] on input "3863" at bounding box center [524, 188] width 185 height 49
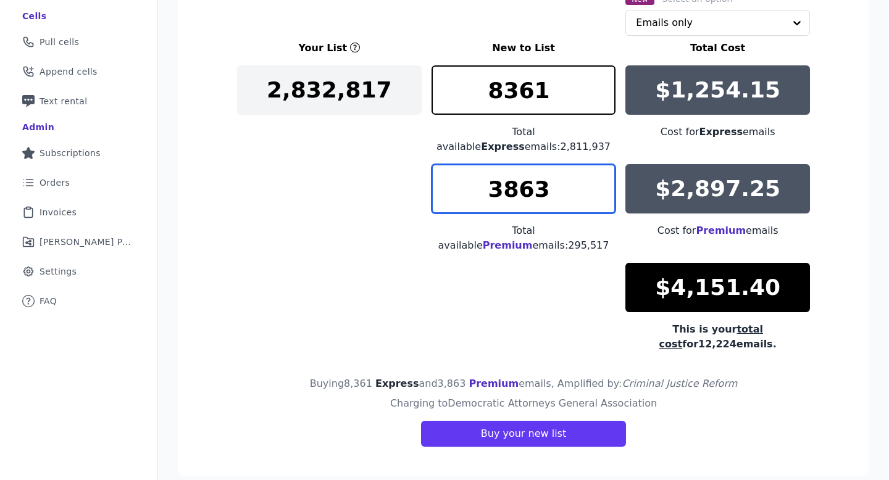
click at [605, 206] on input "3863" at bounding box center [524, 188] width 185 height 49
click at [605, 199] on input "3862" at bounding box center [524, 188] width 185 height 49
type input "3861"
click at [605, 199] on input "3861" at bounding box center [524, 188] width 185 height 49
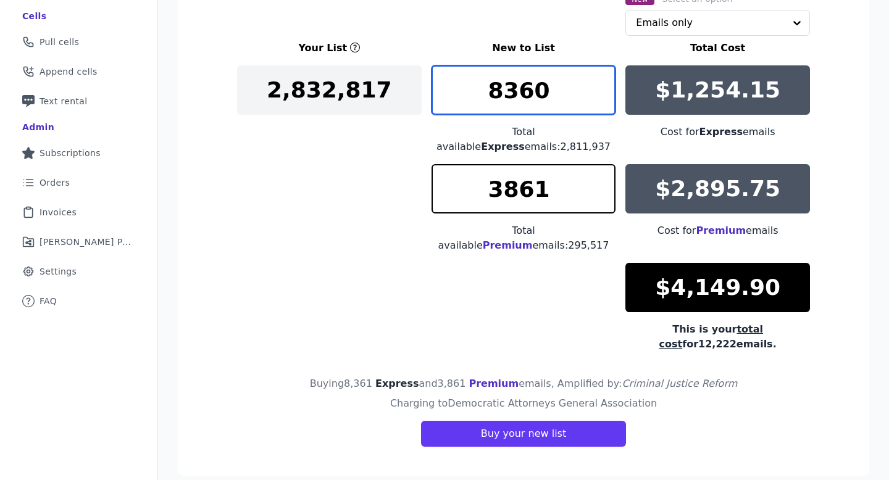
click at [605, 101] on input "8360" at bounding box center [524, 89] width 185 height 49
click at [605, 101] on input "8359" at bounding box center [524, 89] width 185 height 49
click at [605, 101] on input "8358" at bounding box center [524, 89] width 185 height 49
click at [605, 101] on input "8357" at bounding box center [524, 89] width 185 height 49
click at [605, 101] on input "8356" at bounding box center [524, 89] width 185 height 49
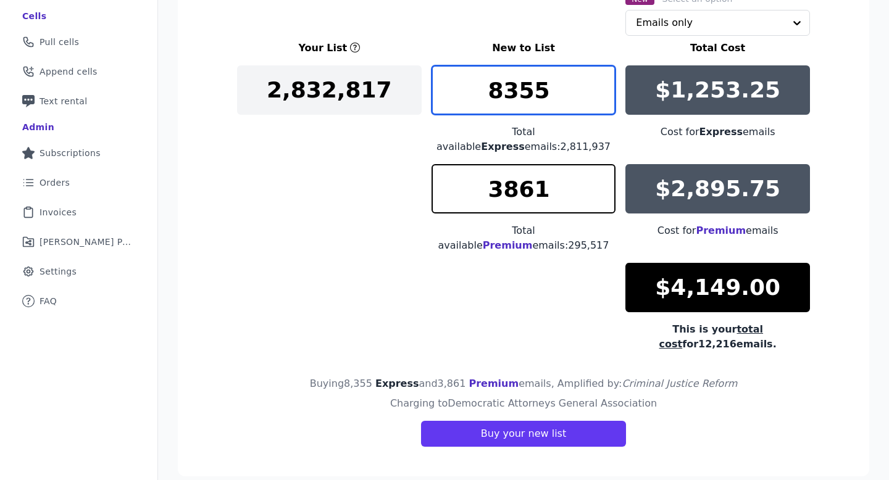
click at [605, 101] on input "8355" at bounding box center [524, 89] width 185 height 49
click at [605, 101] on input "8354" at bounding box center [524, 89] width 185 height 49
type input "8353"
click at [605, 101] on input "8353" at bounding box center [524, 89] width 185 height 49
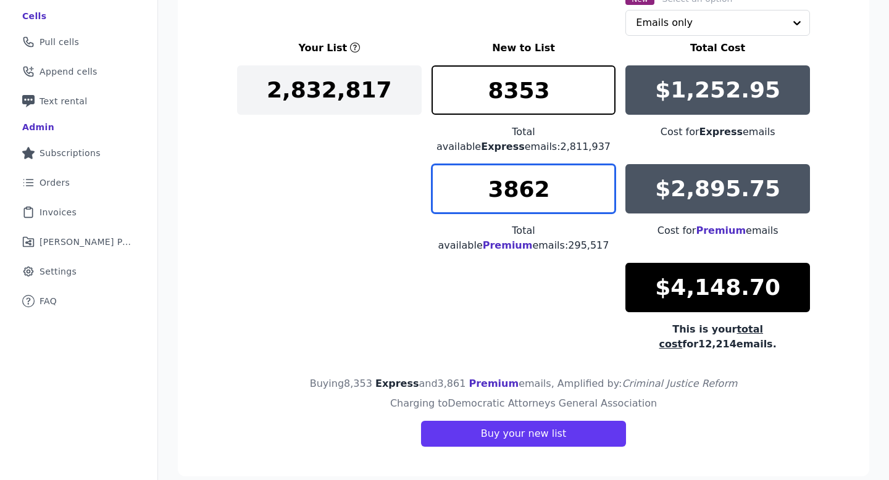
click at [605, 184] on input "3862" at bounding box center [524, 188] width 185 height 49
type input "3863"
click at [605, 184] on input "3863" at bounding box center [524, 188] width 185 height 49
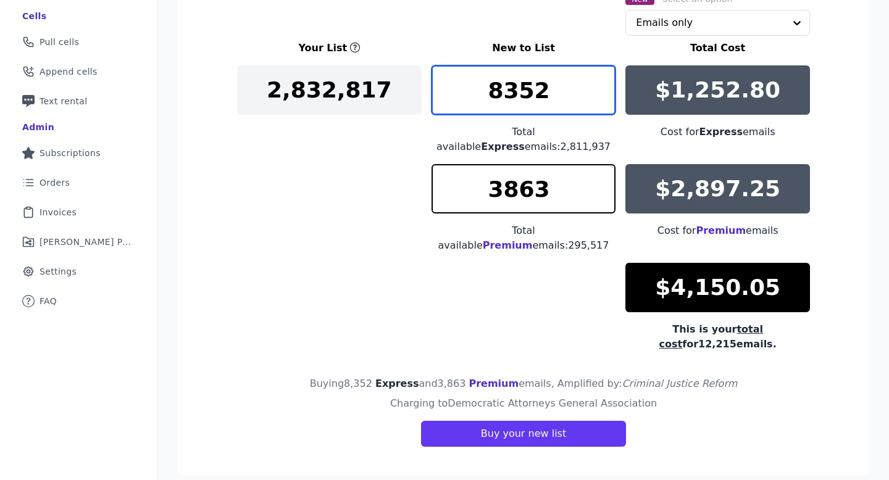
click at [606, 100] on input "8352" at bounding box center [524, 89] width 185 height 49
type input "8351"
click at [606, 100] on input "8351" at bounding box center [524, 89] width 185 height 49
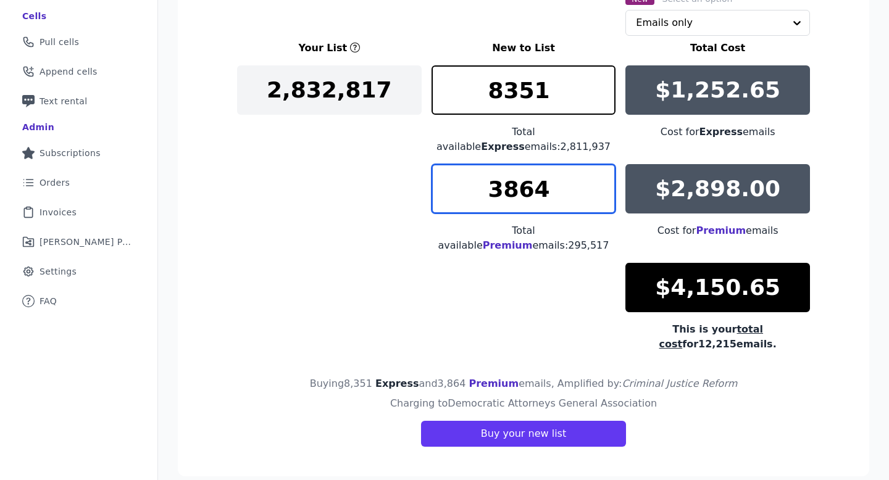
type input "3864"
click at [603, 178] on input "3864" at bounding box center [524, 188] width 185 height 49
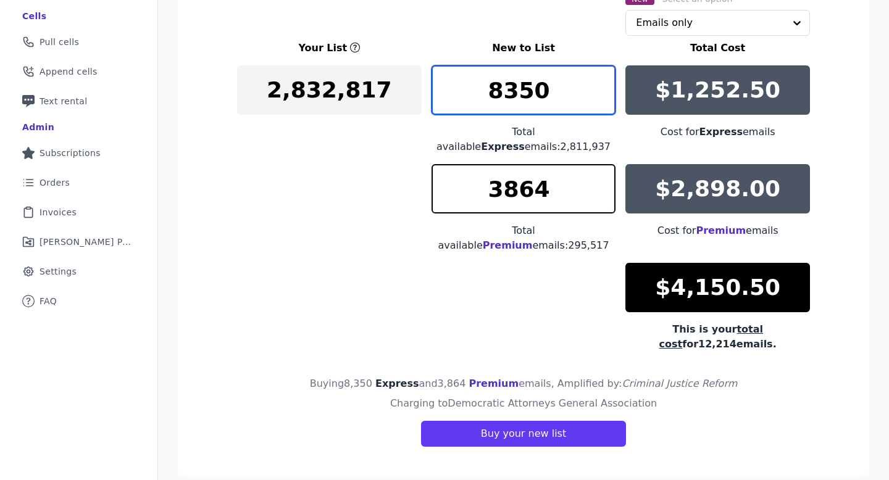
click at [605, 98] on input "8350" at bounding box center [524, 89] width 185 height 49
click at [605, 98] on input "8349" at bounding box center [524, 89] width 185 height 49
click at [605, 98] on input "8348" at bounding box center [524, 89] width 185 height 49
click at [605, 98] on input "8347" at bounding box center [524, 89] width 185 height 49
click at [605, 98] on input "8346" at bounding box center [524, 89] width 185 height 49
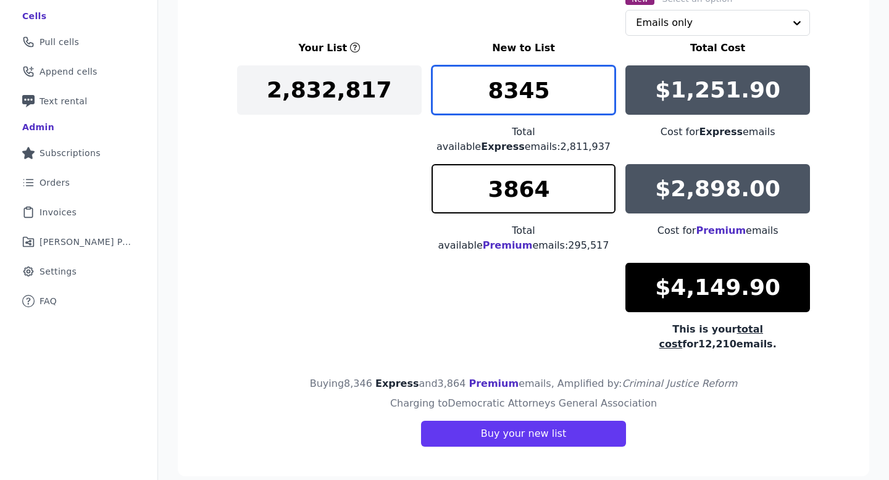
click at [607, 97] on input "8345" at bounding box center [524, 89] width 185 height 49
click at [607, 97] on input "8344" at bounding box center [524, 89] width 185 height 49
type input "8318"
click at [605, 97] on input "8318" at bounding box center [524, 89] width 185 height 49
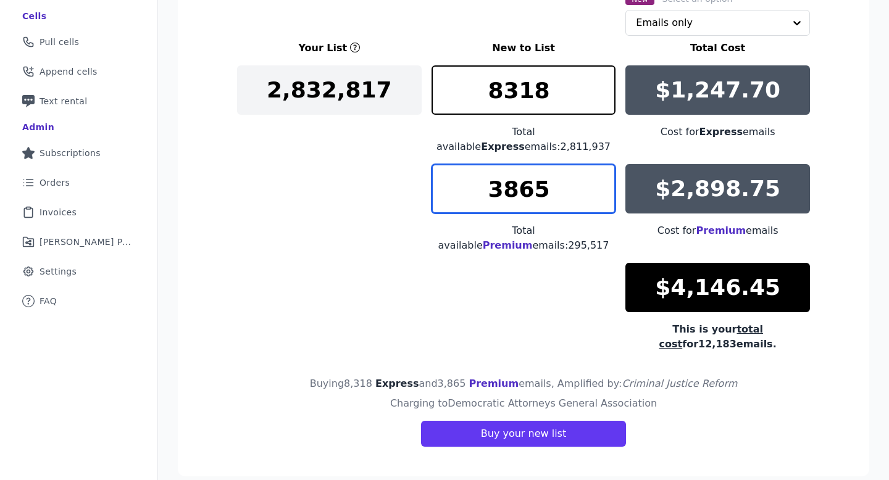
click at [605, 183] on input "3865" at bounding box center [524, 188] width 185 height 49
click at [605, 183] on input "3866" at bounding box center [524, 188] width 185 height 49
click at [605, 183] on input "3867" at bounding box center [524, 188] width 185 height 49
click at [605, 183] on input "3868" at bounding box center [524, 188] width 185 height 49
click at [605, 183] on input "3869" at bounding box center [524, 188] width 185 height 49
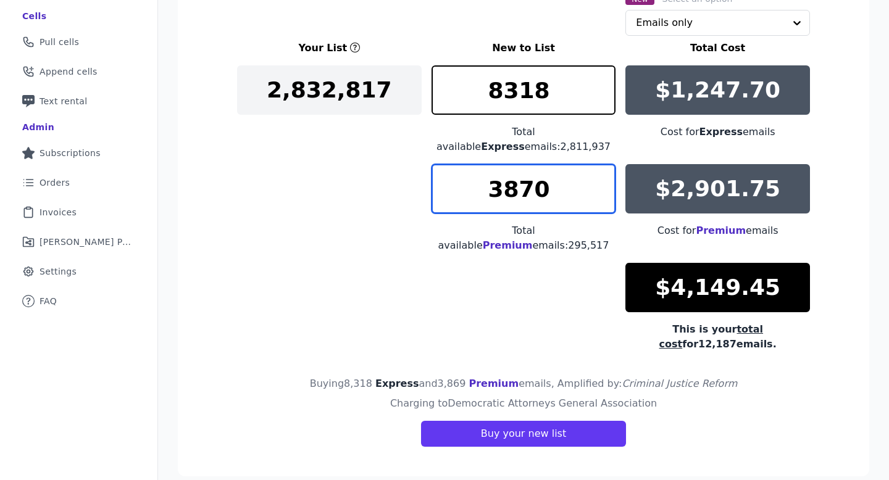
type input "3870"
click at [605, 183] on input "3870" at bounding box center [524, 188] width 185 height 49
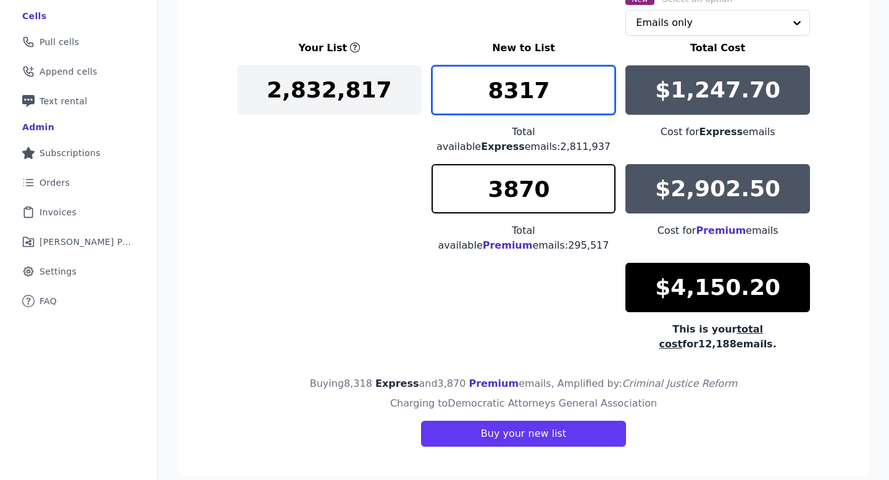
click at [608, 100] on input "8317" at bounding box center [524, 89] width 185 height 49
type input "8316"
click at [608, 100] on input "8316" at bounding box center [524, 89] width 185 height 49
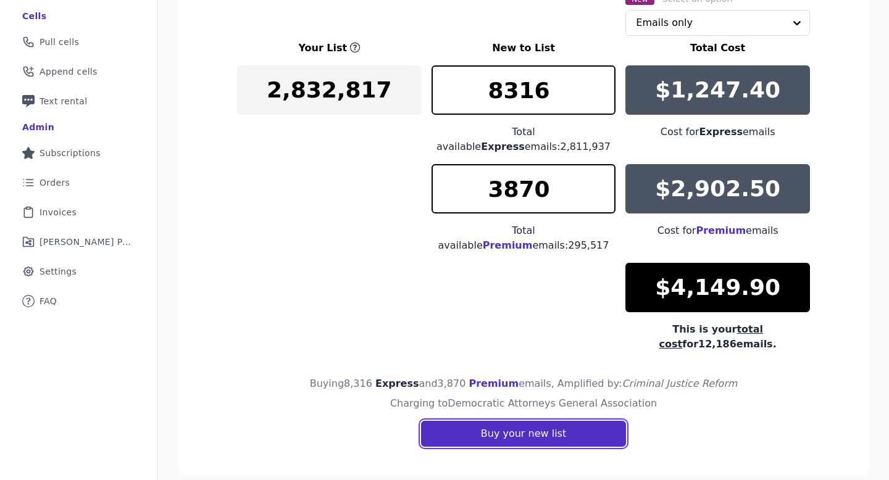
click at [531, 422] on button "Buy your new list" at bounding box center [523, 434] width 205 height 26
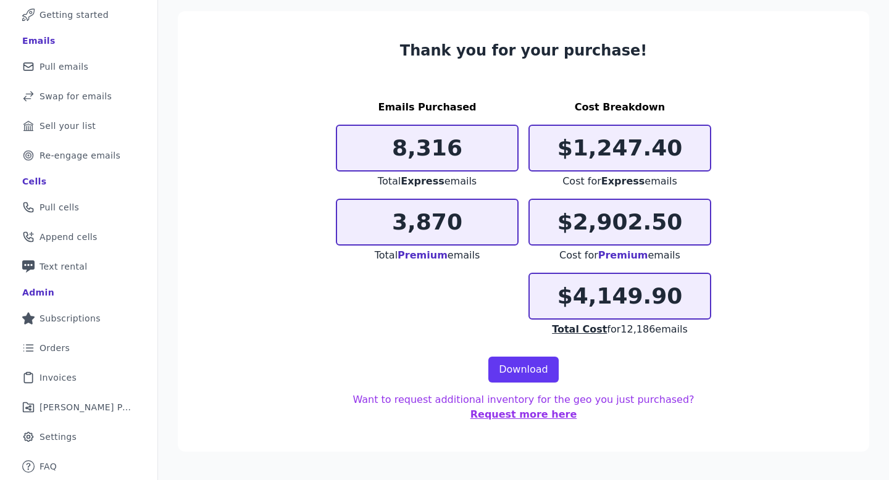
scroll to position [78, 0]
click at [513, 366] on link "Download" at bounding box center [523, 370] width 70 height 26
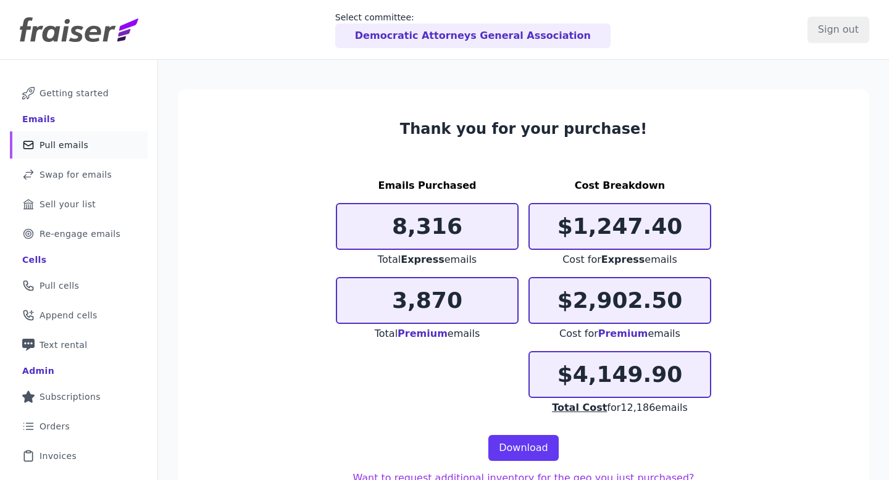
click at [99, 152] on link "Mail Icon Outline of a mail envelope Pull emails" at bounding box center [79, 145] width 138 height 27
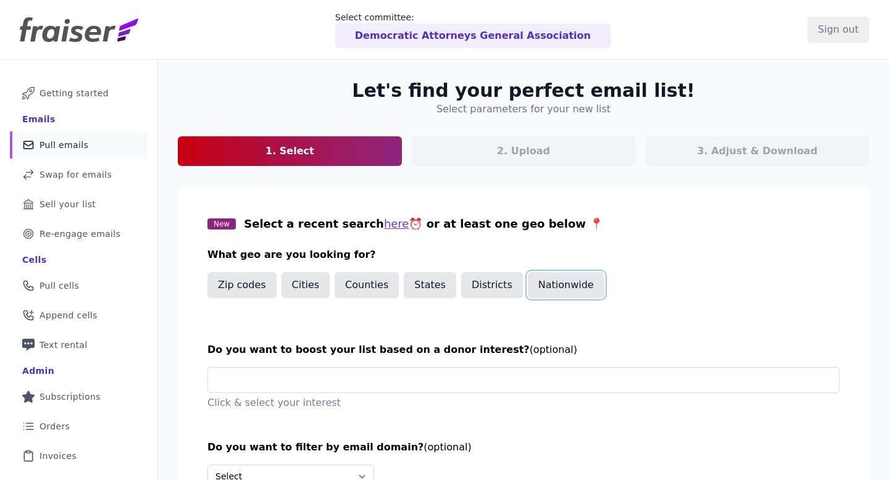
click at [530, 291] on button "Nationwide" at bounding box center [566, 285] width 77 height 26
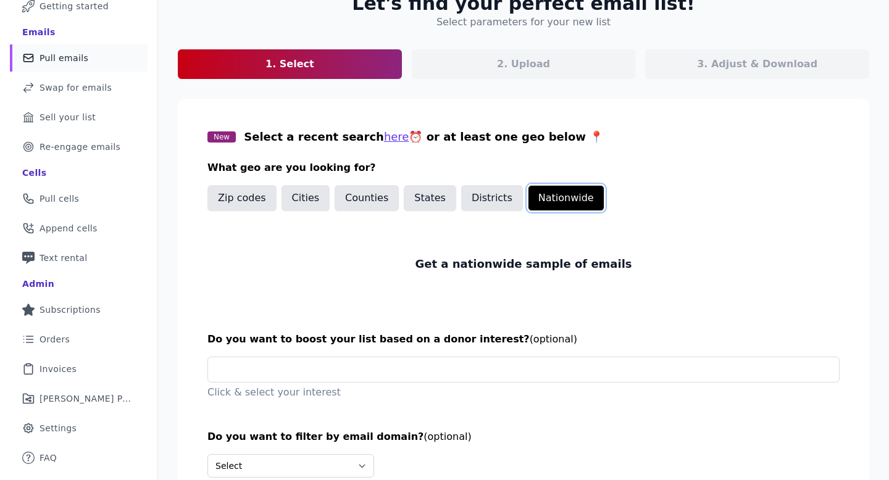
scroll to position [167, 0]
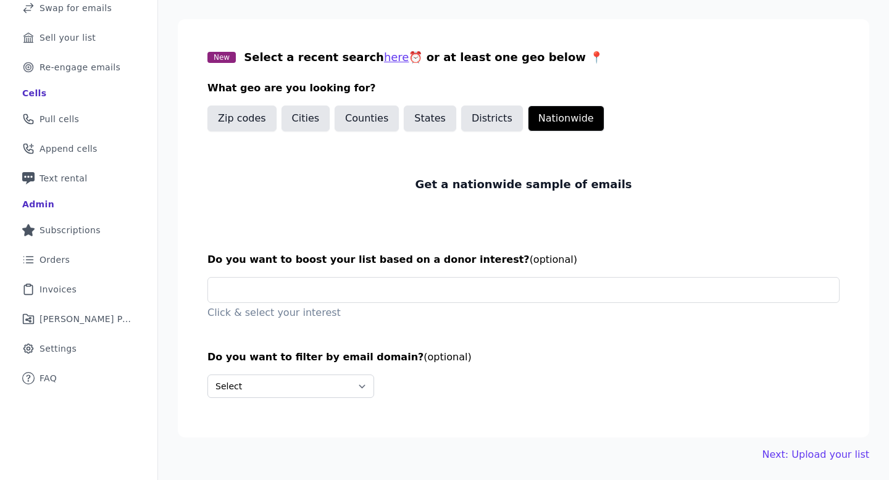
click at [453, 273] on section "New Select a recent search here ⏰ or at least one geo below 📍 What geo are you …" at bounding box center [524, 228] width 692 height 419
click at [451, 277] on section "New Select a recent search here ⏰ or at least one geo below 📍 What geo are you …" at bounding box center [524, 228] width 692 height 419
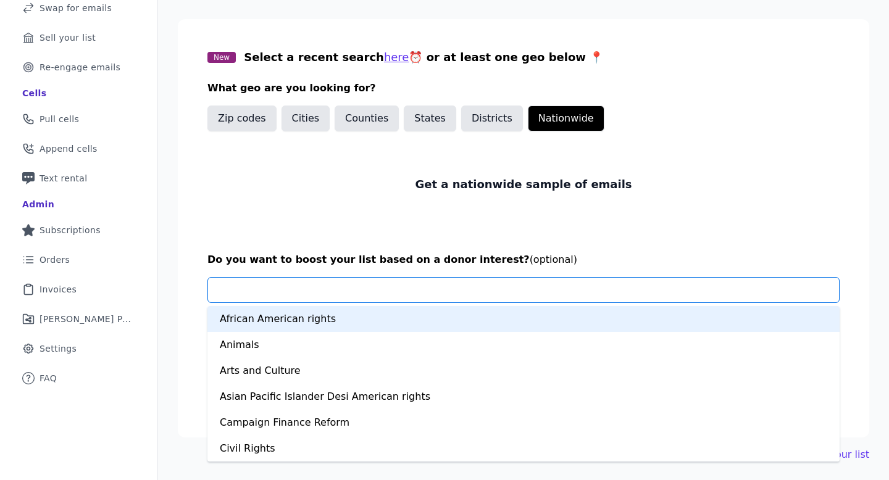
type input "*"
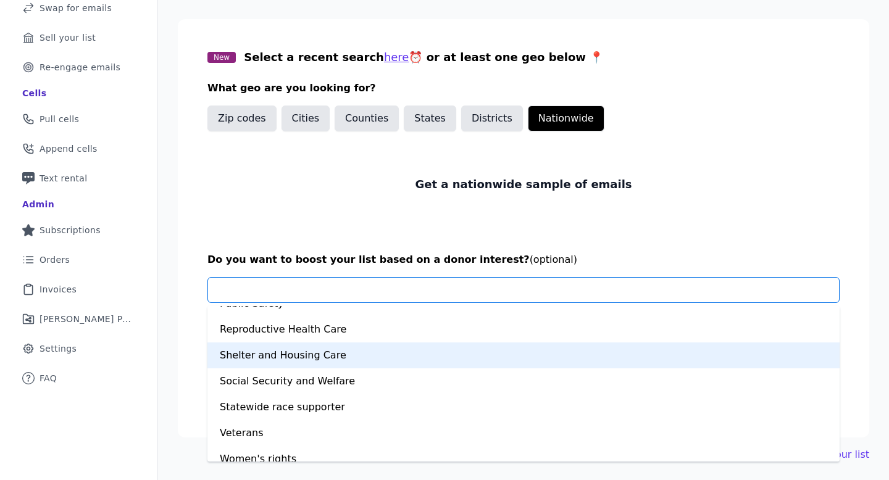
scroll to position [856, 0]
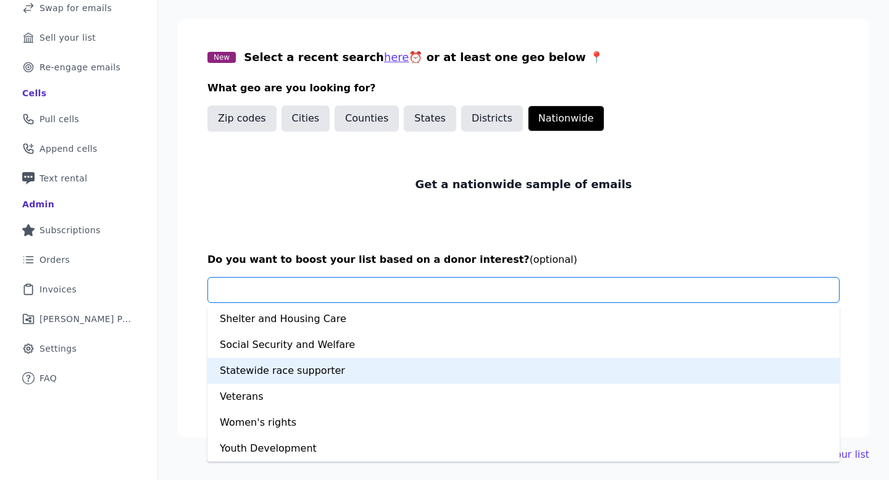
click at [432, 375] on div "Statewide race supporter" at bounding box center [523, 371] width 632 height 26
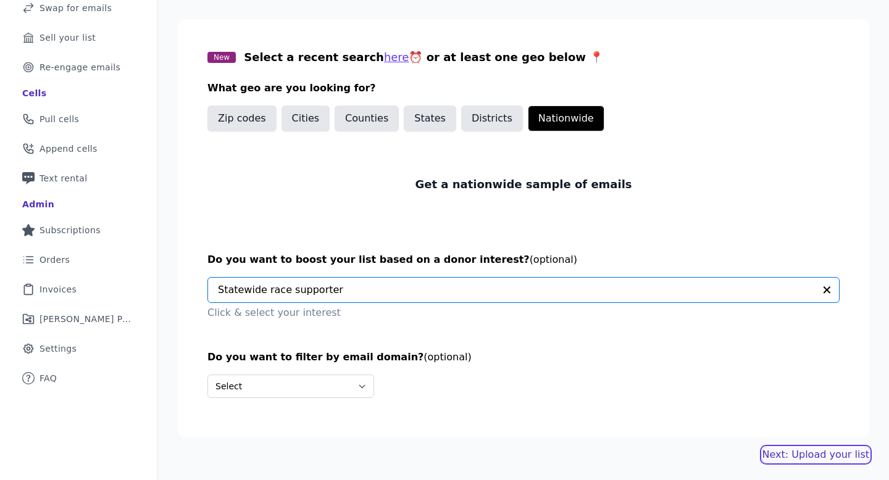
click at [774, 453] on link "Next: Upload your list" at bounding box center [816, 455] width 107 height 15
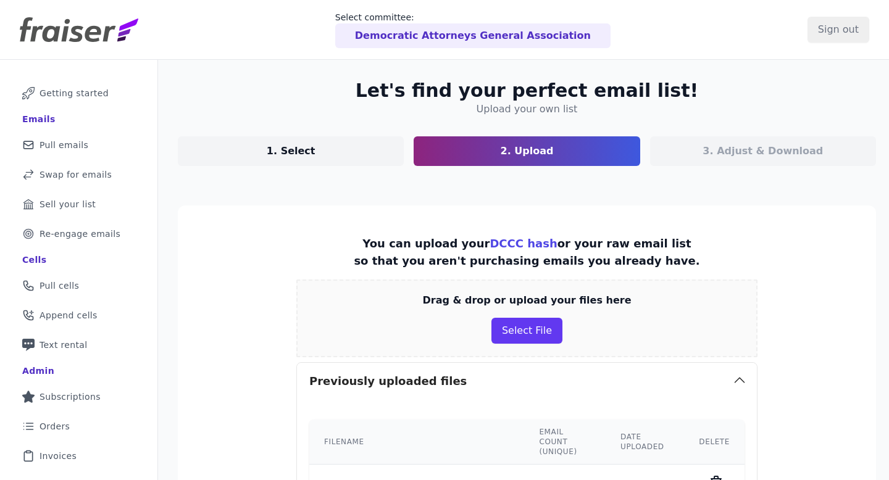
scroll to position [302, 0]
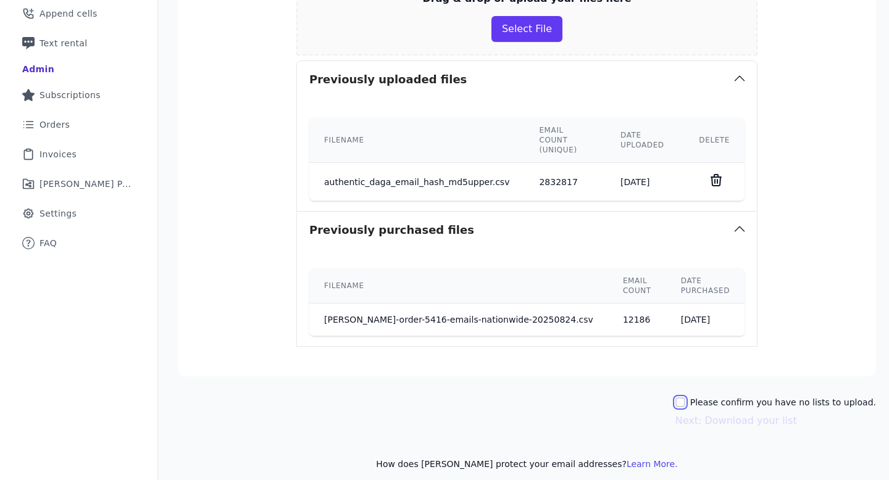
click at [685, 398] on input "Please confirm you have no lists to upload." at bounding box center [681, 403] width 10 height 10
checkbox input "true"
click at [689, 414] on button "Next: Download your list" at bounding box center [737, 421] width 122 height 15
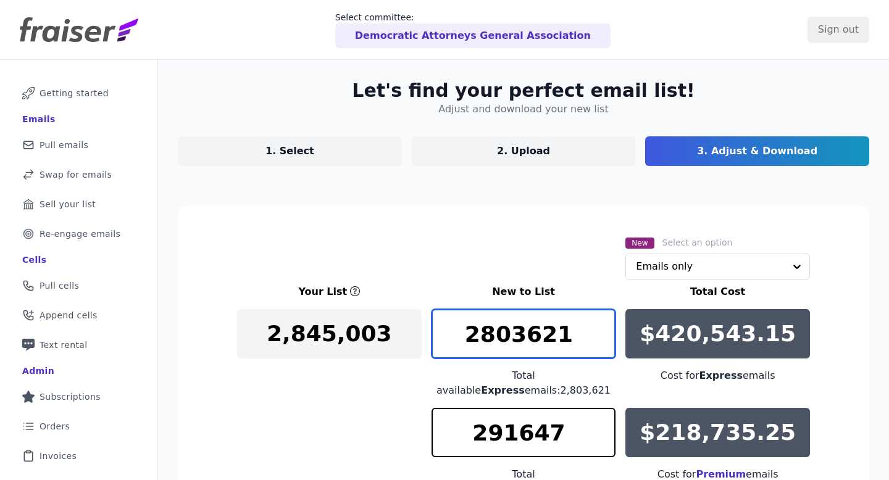
click at [512, 332] on input "2803621" at bounding box center [524, 333] width 185 height 49
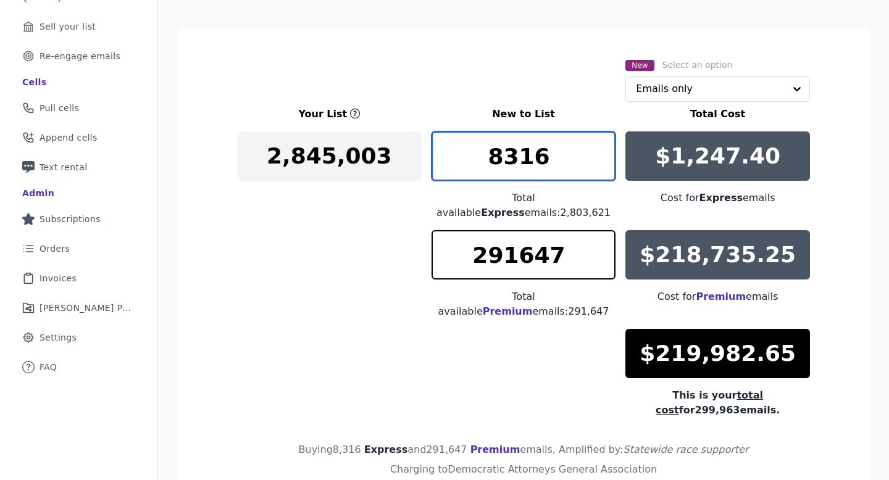
scroll to position [220, 0]
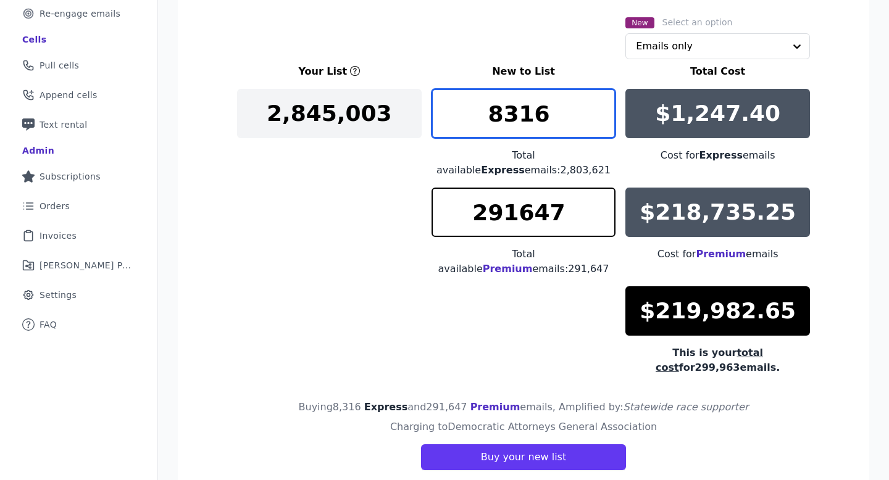
type input "8316"
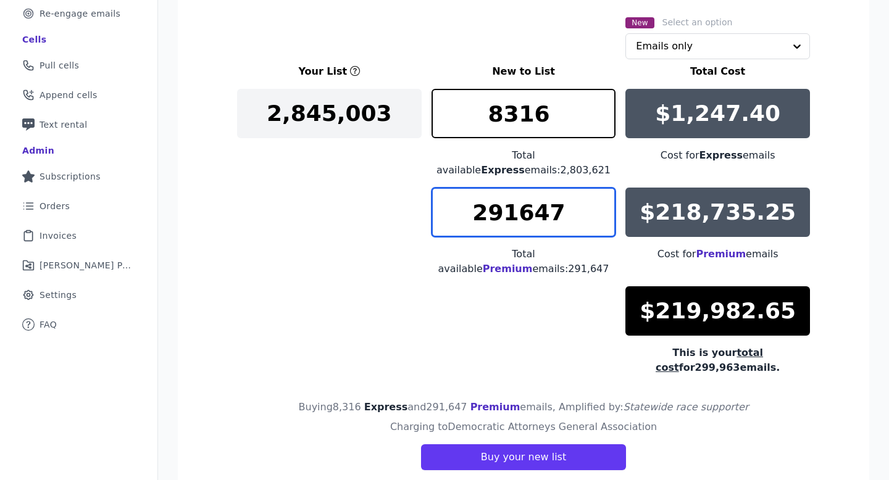
click at [509, 211] on input "291647" at bounding box center [524, 212] width 185 height 49
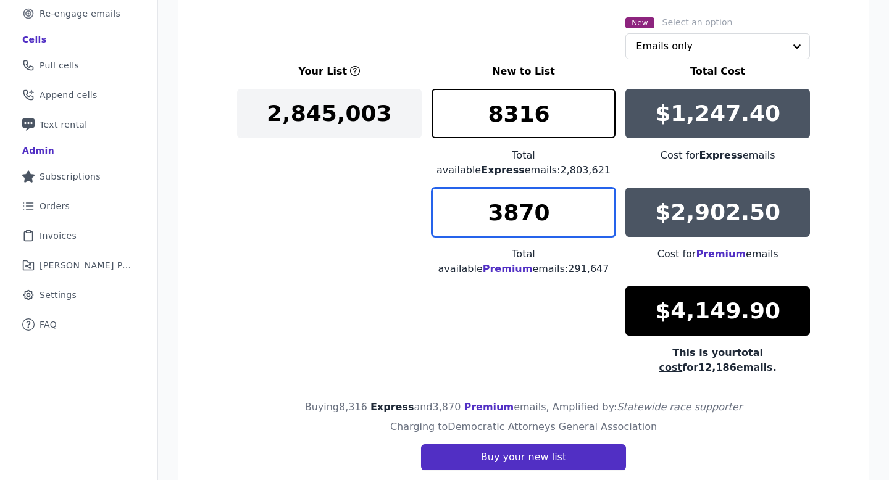
type input "3870"
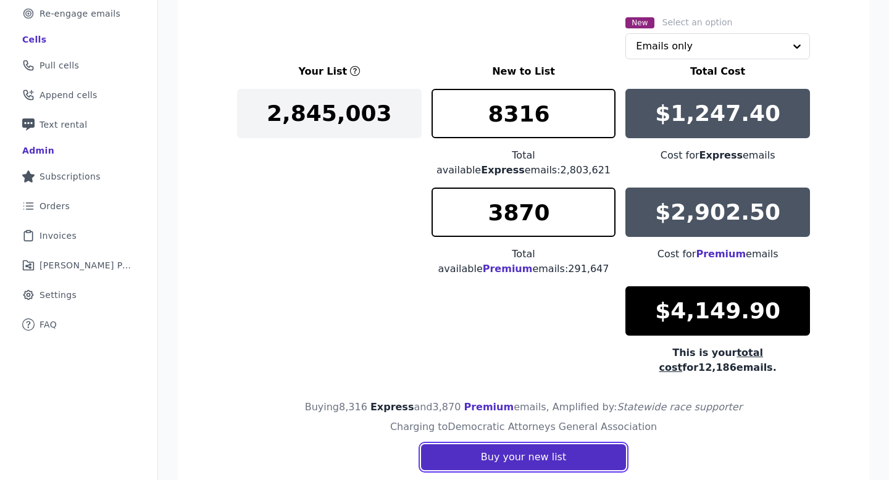
click at [546, 448] on button "Buy your new list" at bounding box center [523, 458] width 205 height 26
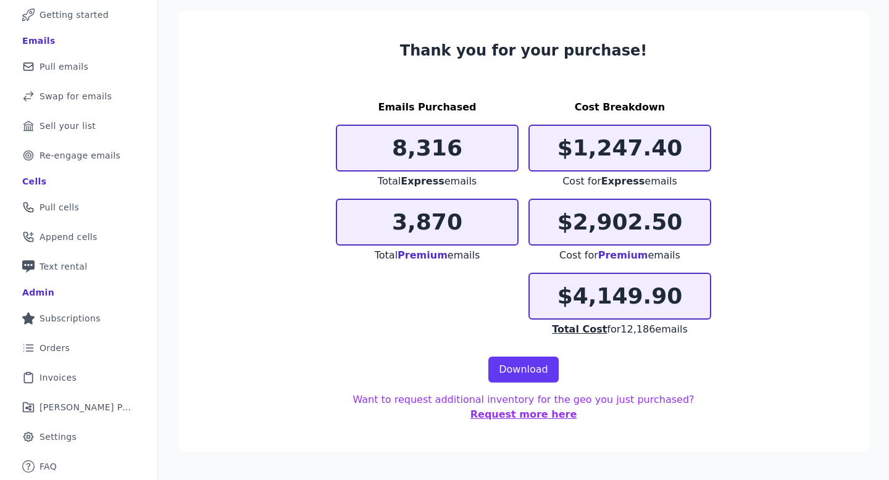
scroll to position [78, 0]
click at [517, 361] on link "Download" at bounding box center [523, 370] width 70 height 26
